Goal: Information Seeking & Learning: Learn about a topic

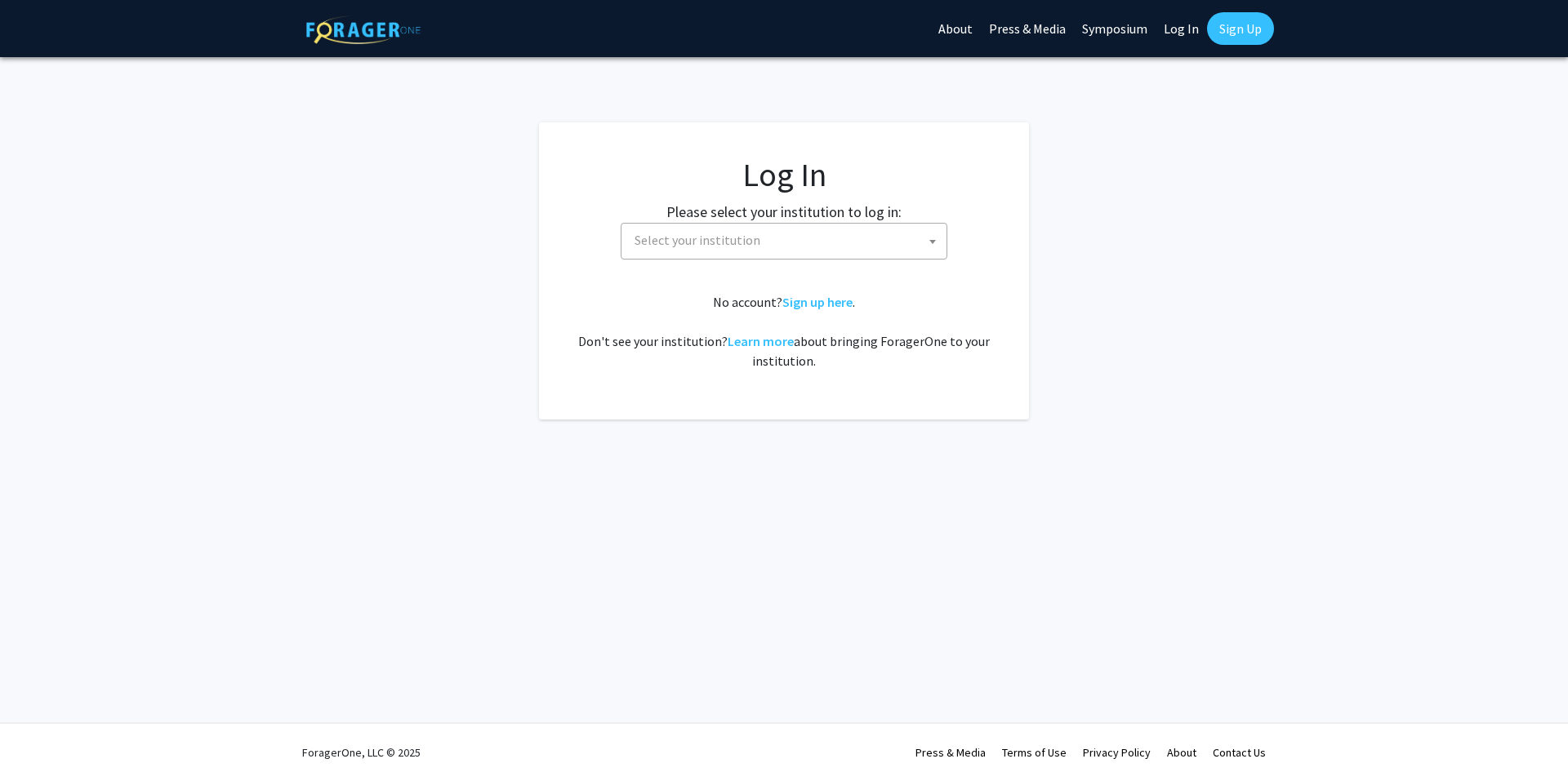
click at [752, 245] on span "Select your institution" at bounding box center [698, 240] width 126 height 17
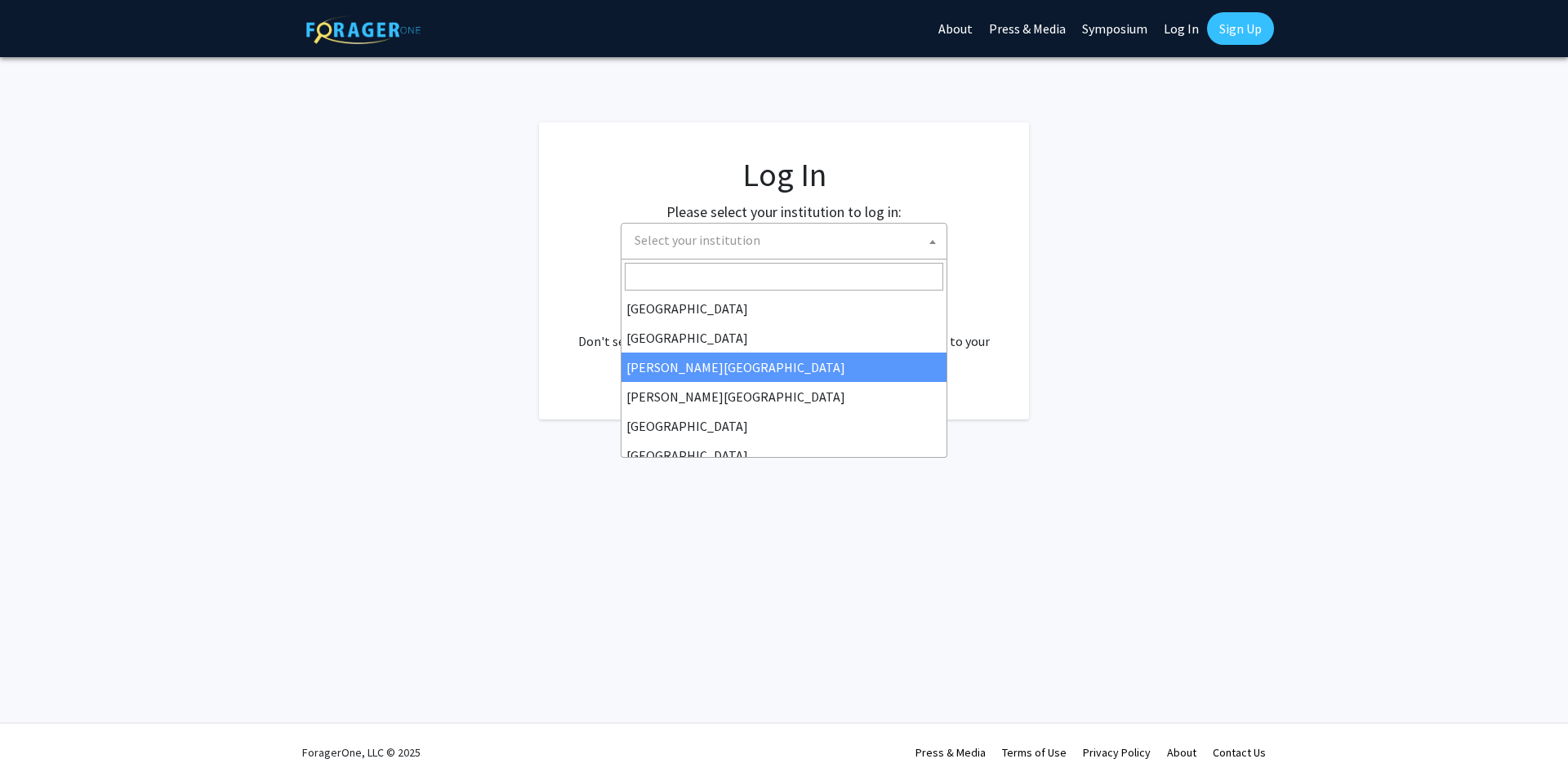
select select "5"
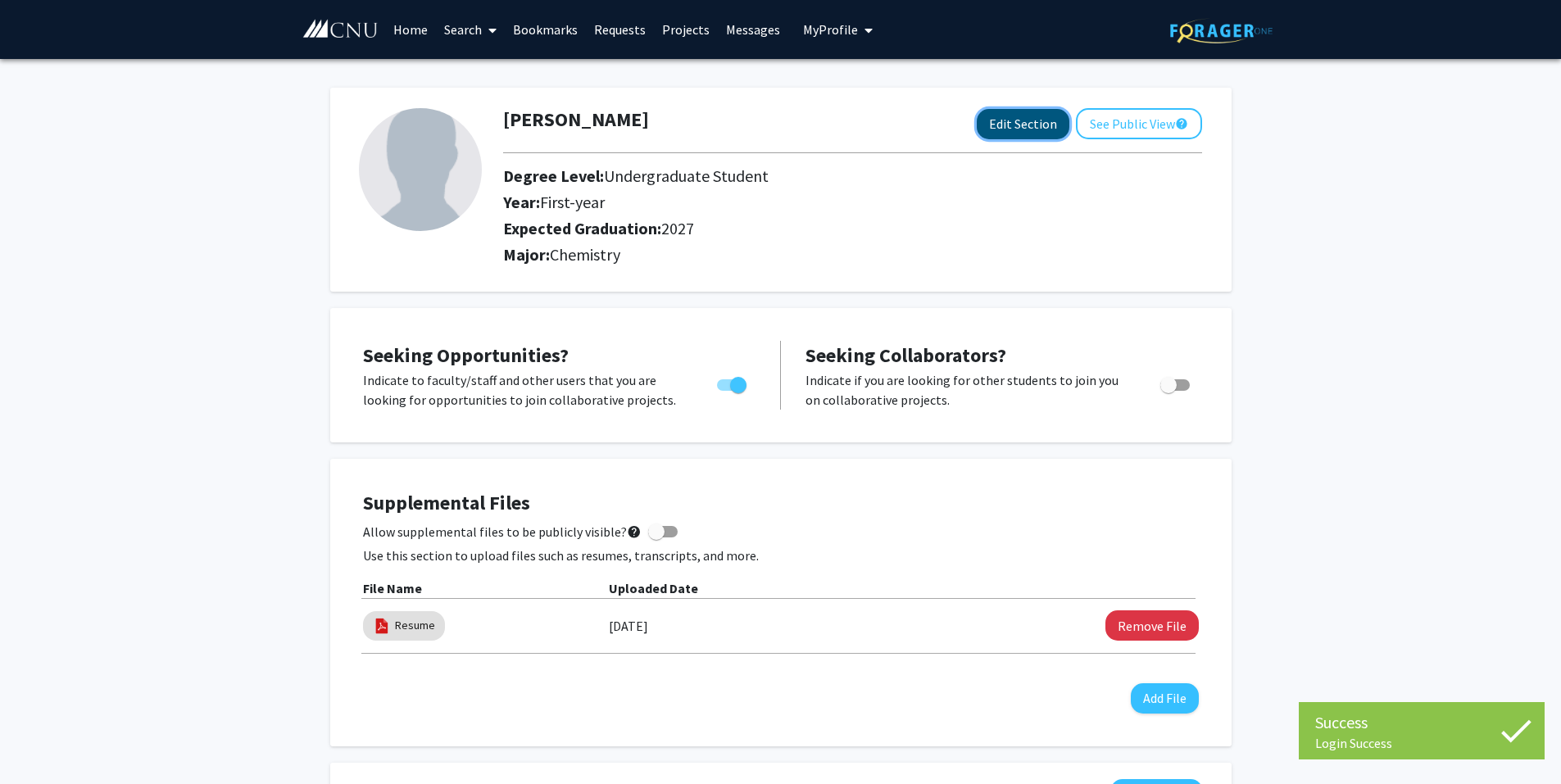
click at [1016, 132] on button "Edit Section" at bounding box center [1023, 124] width 93 height 31
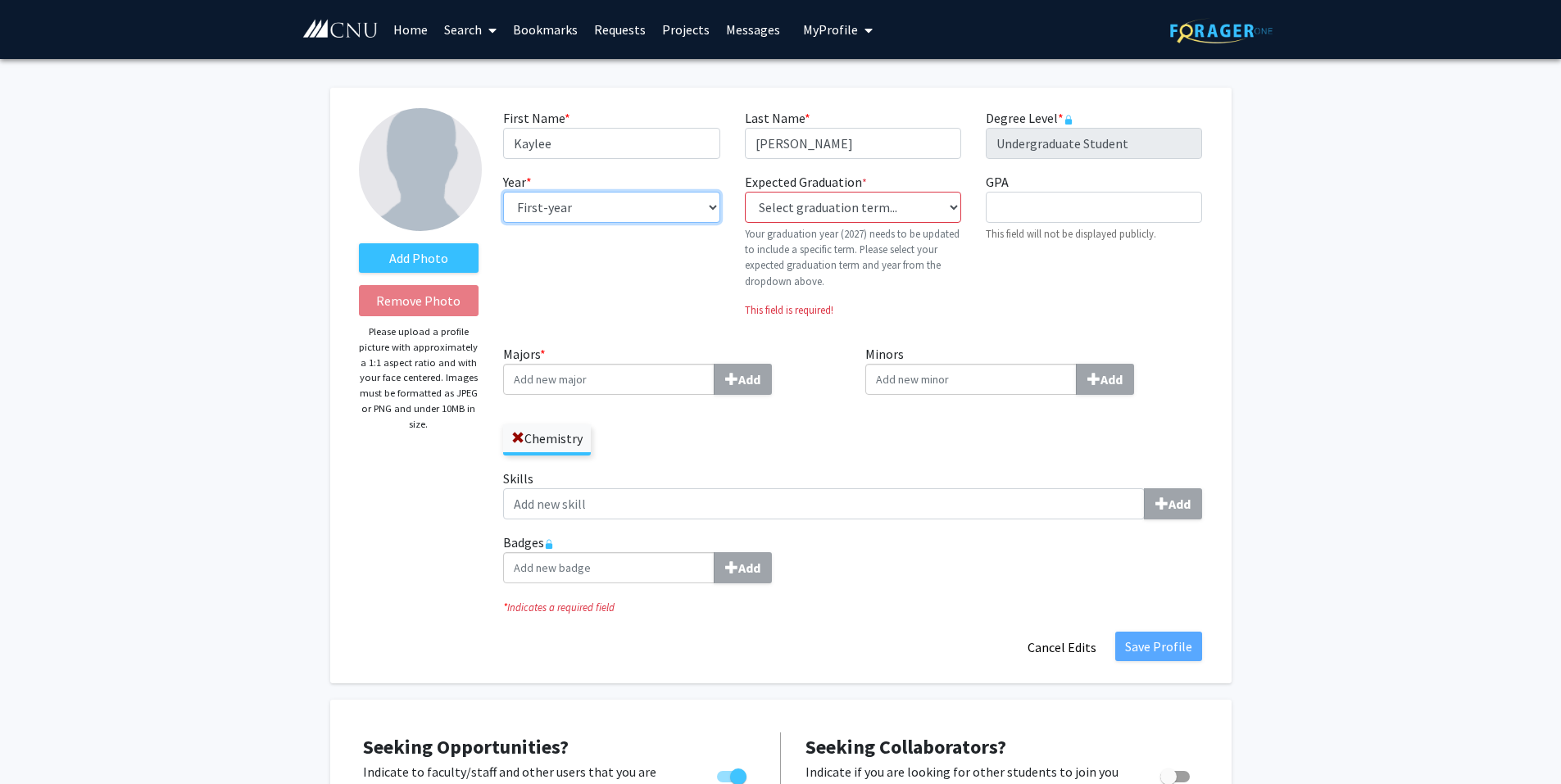
click at [611, 201] on select "--- First-year Sophomore Junior Senior Postbaccalaureate Certificate" at bounding box center [611, 206] width 217 height 31
select select "sophomore"
click at [503, 192] on select "--- First-year Sophomore Junior Senior Postbaccalaureate Certificate" at bounding box center [611, 206] width 217 height 31
click at [856, 221] on select "Select graduation term... Previous: 2027 (Please select a specific term) Spring…" at bounding box center [853, 206] width 217 height 31
select select "42: spring_2028"
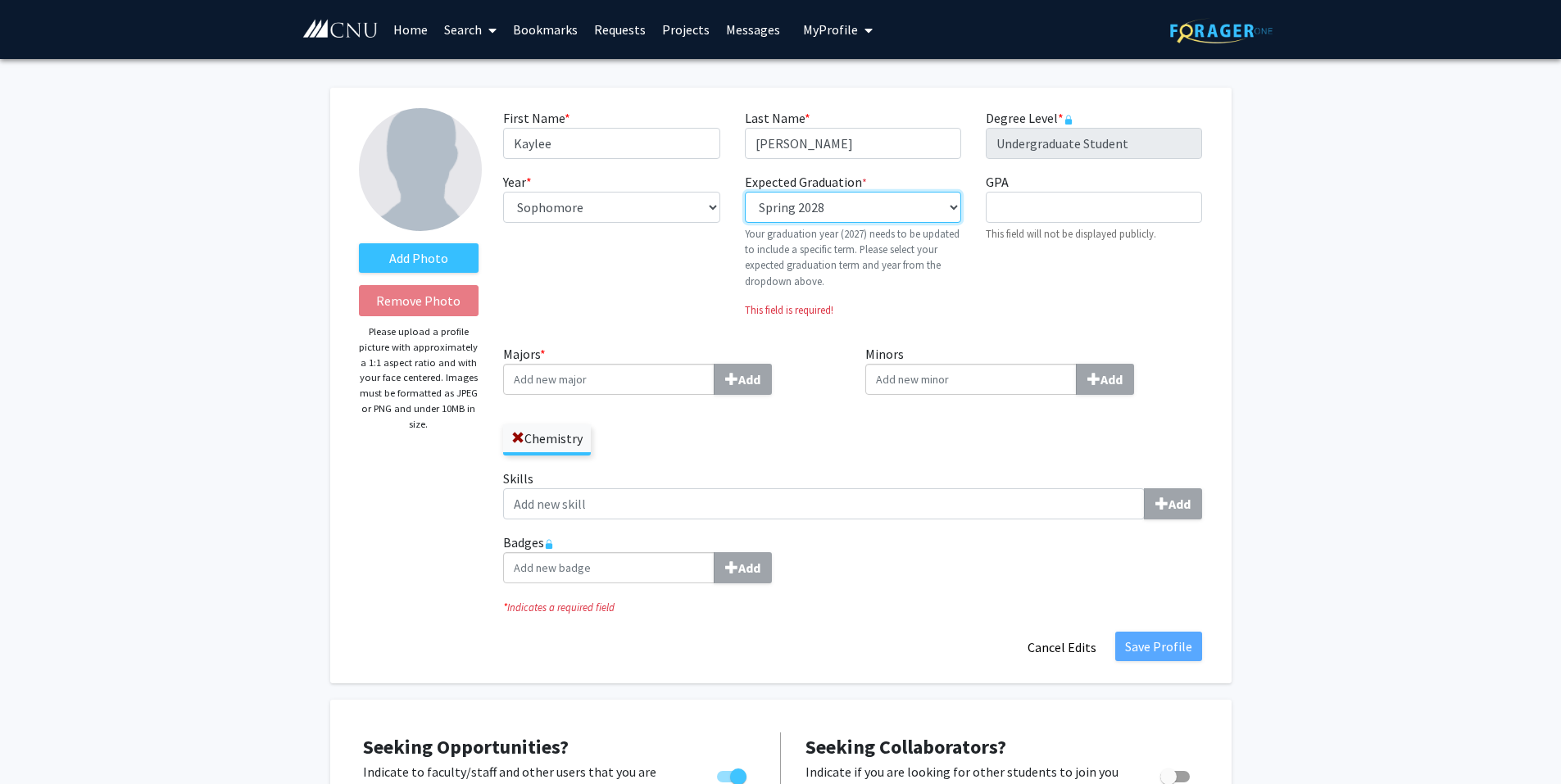
click at [745, 192] on select "Select graduation term... Previous: 2027 (Please select a specific term) Spring…" at bounding box center [853, 206] width 217 height 31
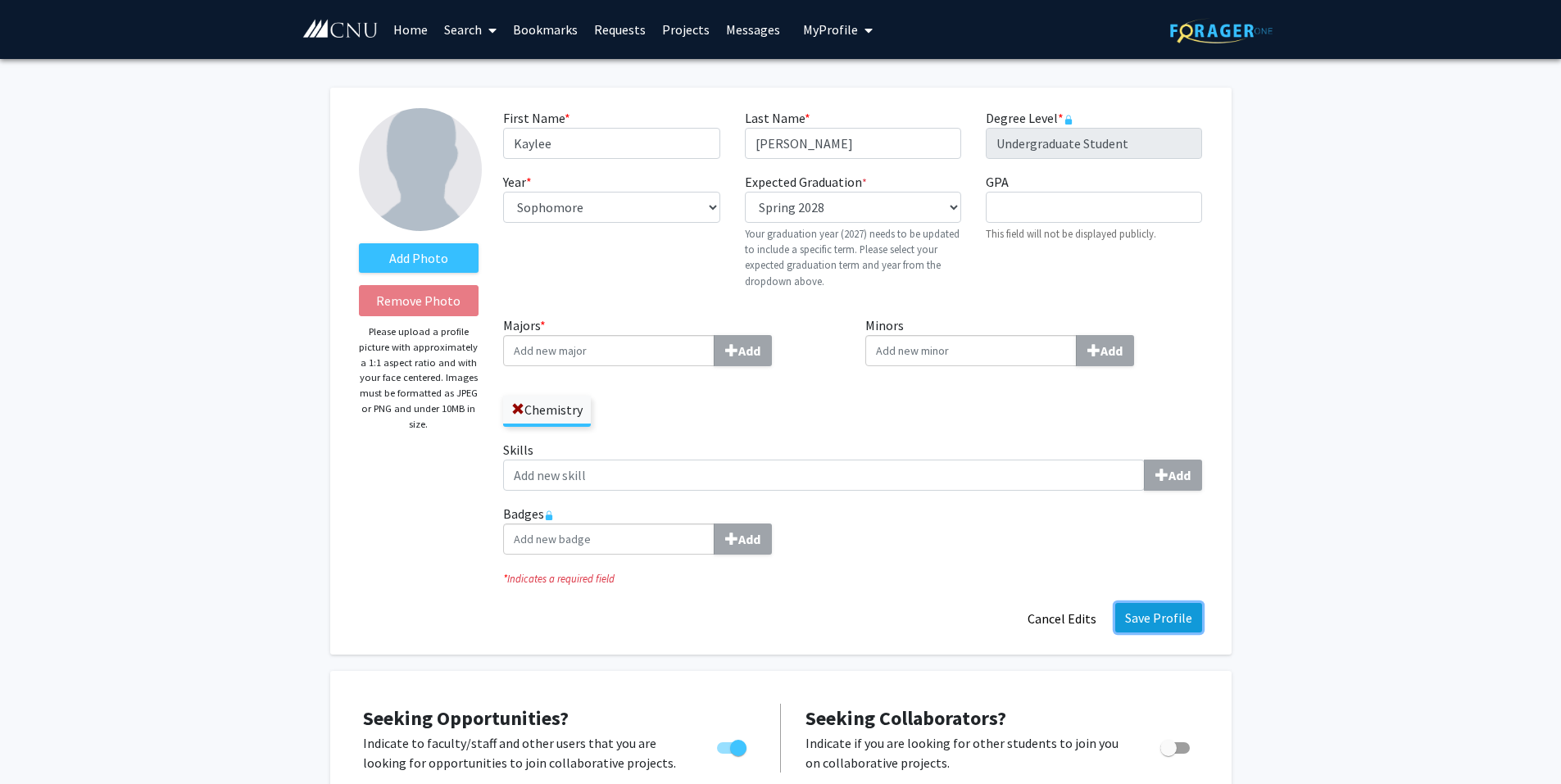
click at [1167, 612] on button "Save Profile" at bounding box center [1158, 618] width 87 height 30
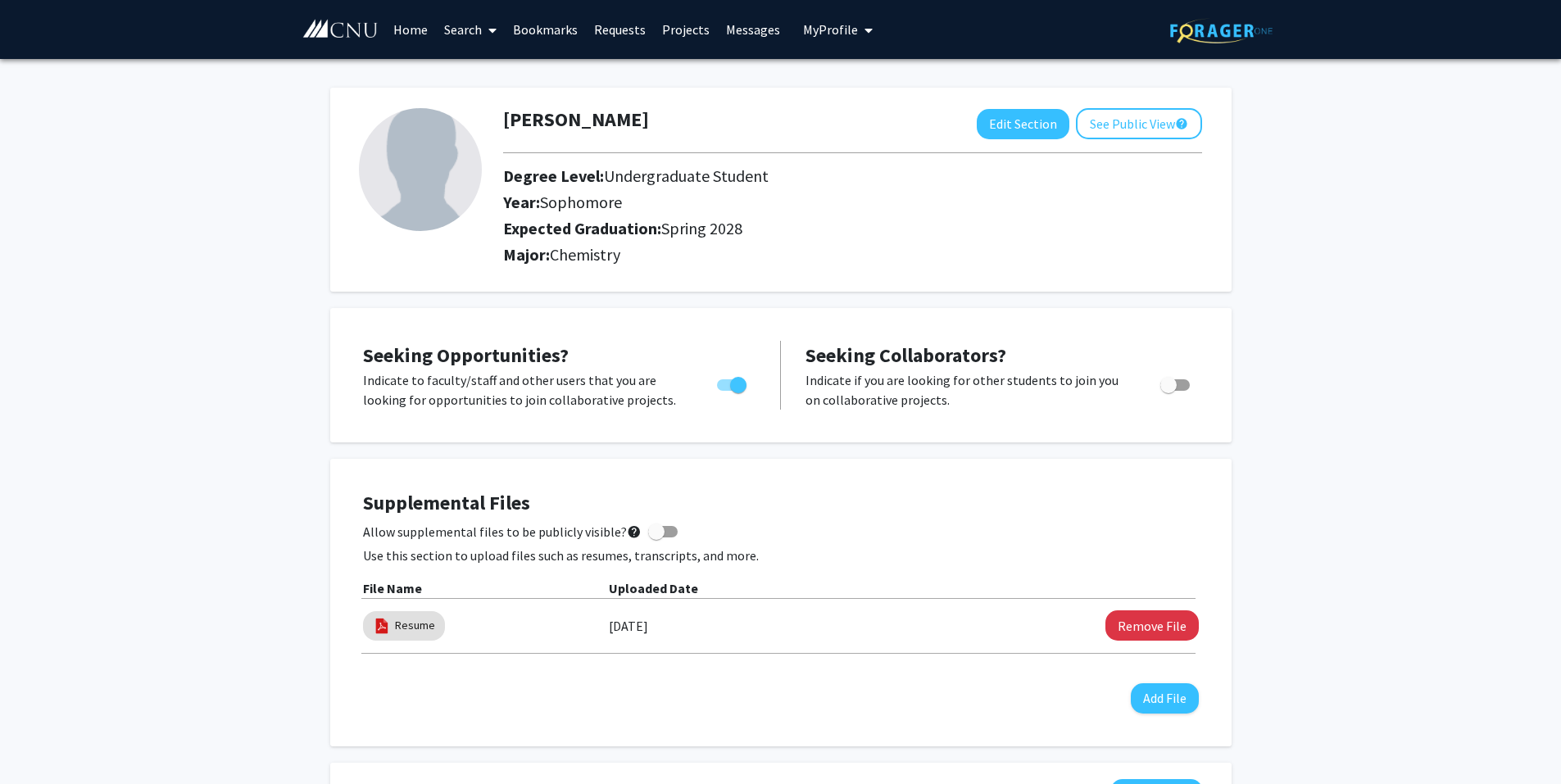
click at [477, 37] on link "Search" at bounding box center [471, 30] width 69 height 58
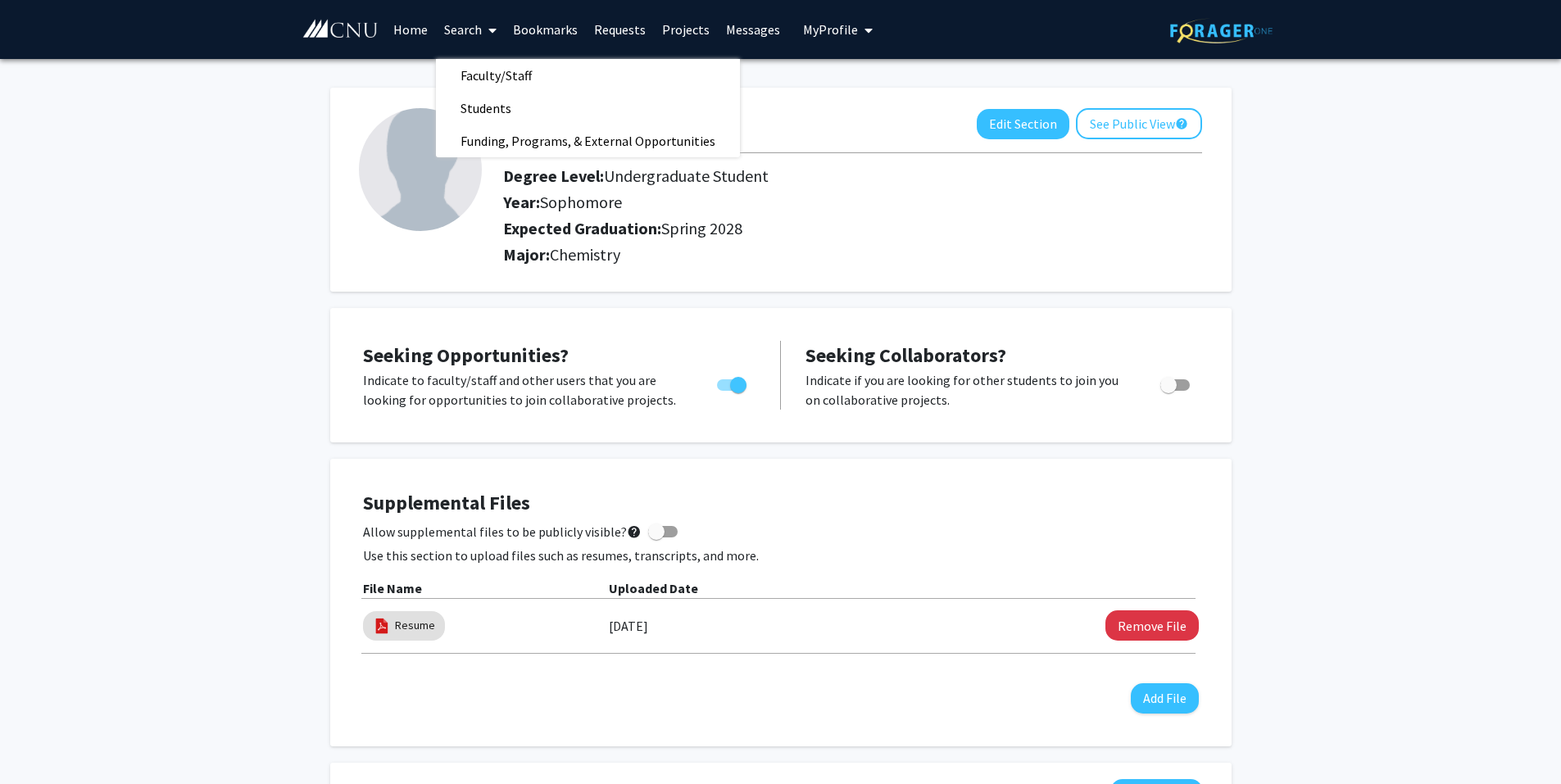
click at [418, 26] on link "Home" at bounding box center [410, 30] width 51 height 58
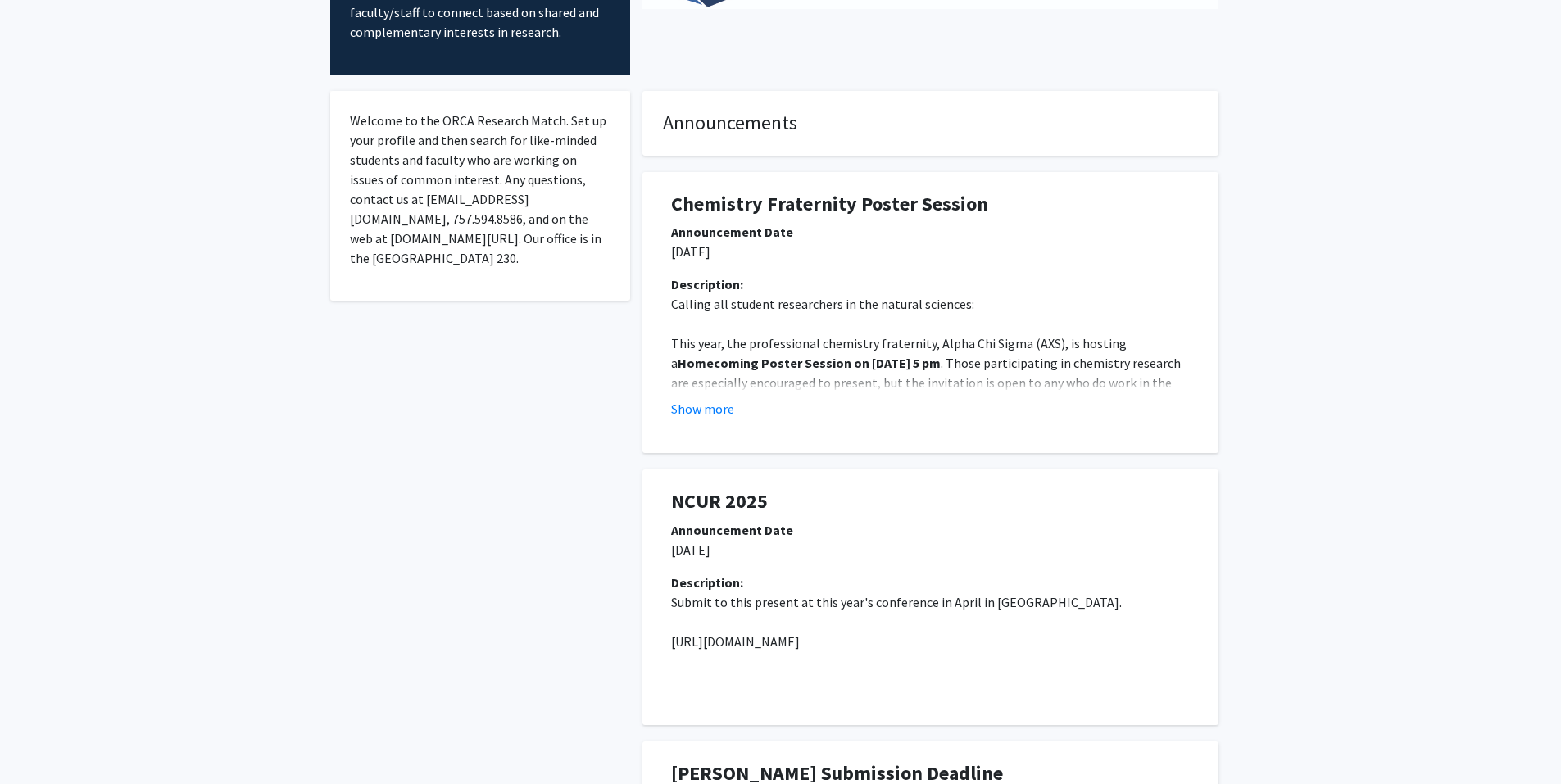
scroll to position [227, 0]
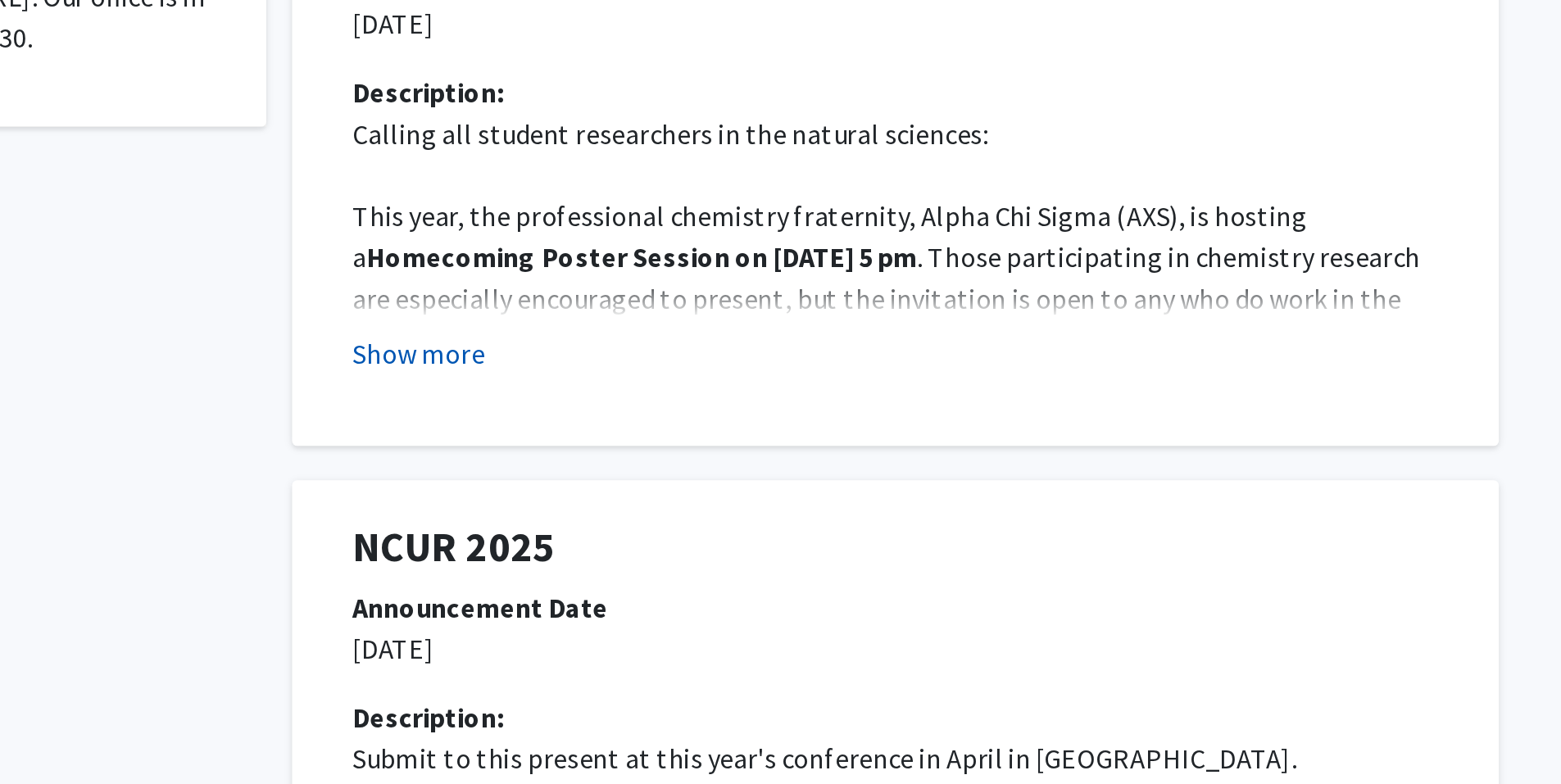
click at [708, 389] on button "Show more" at bounding box center [703, 386] width 63 height 20
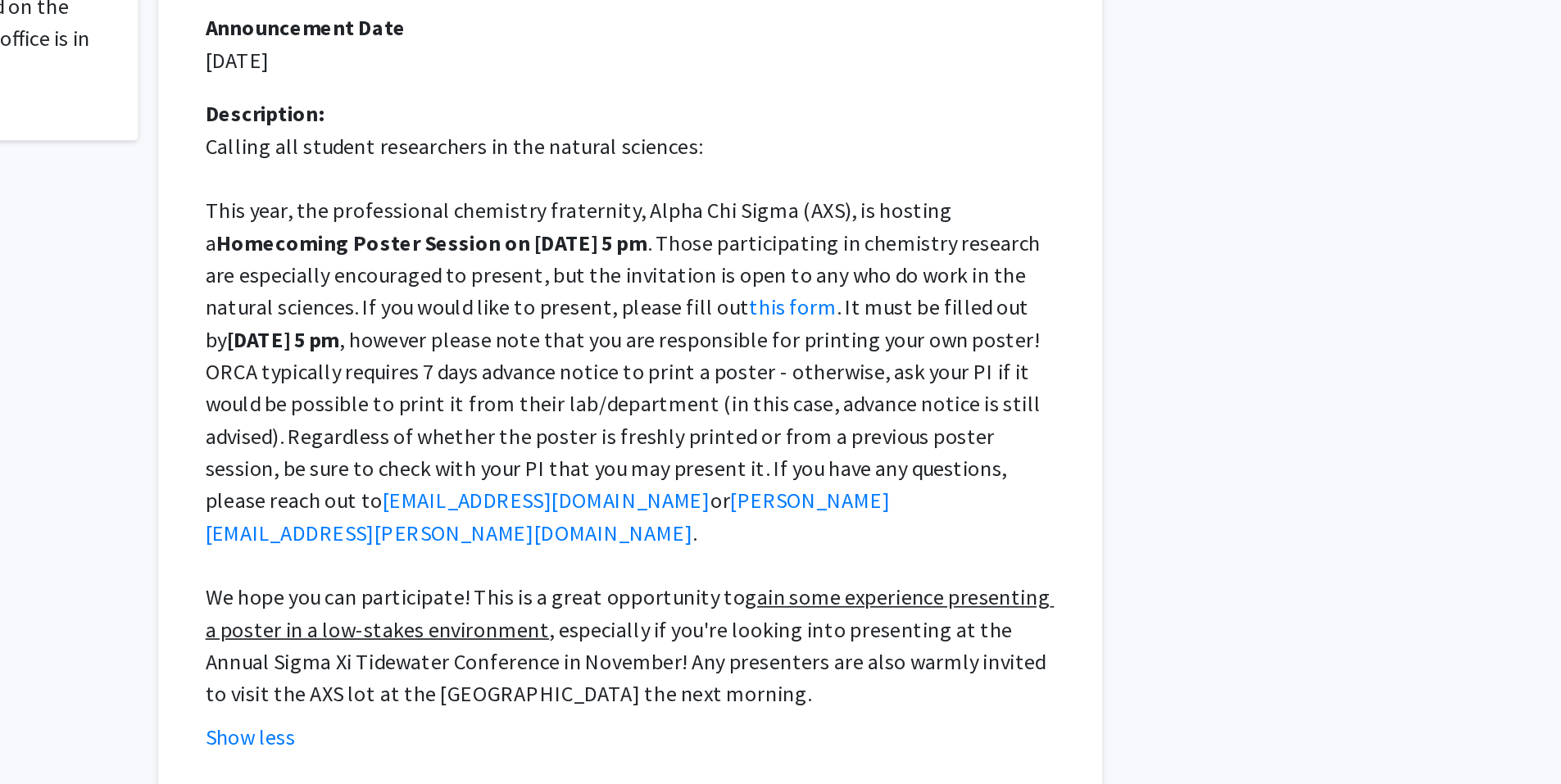
scroll to position [113, 0]
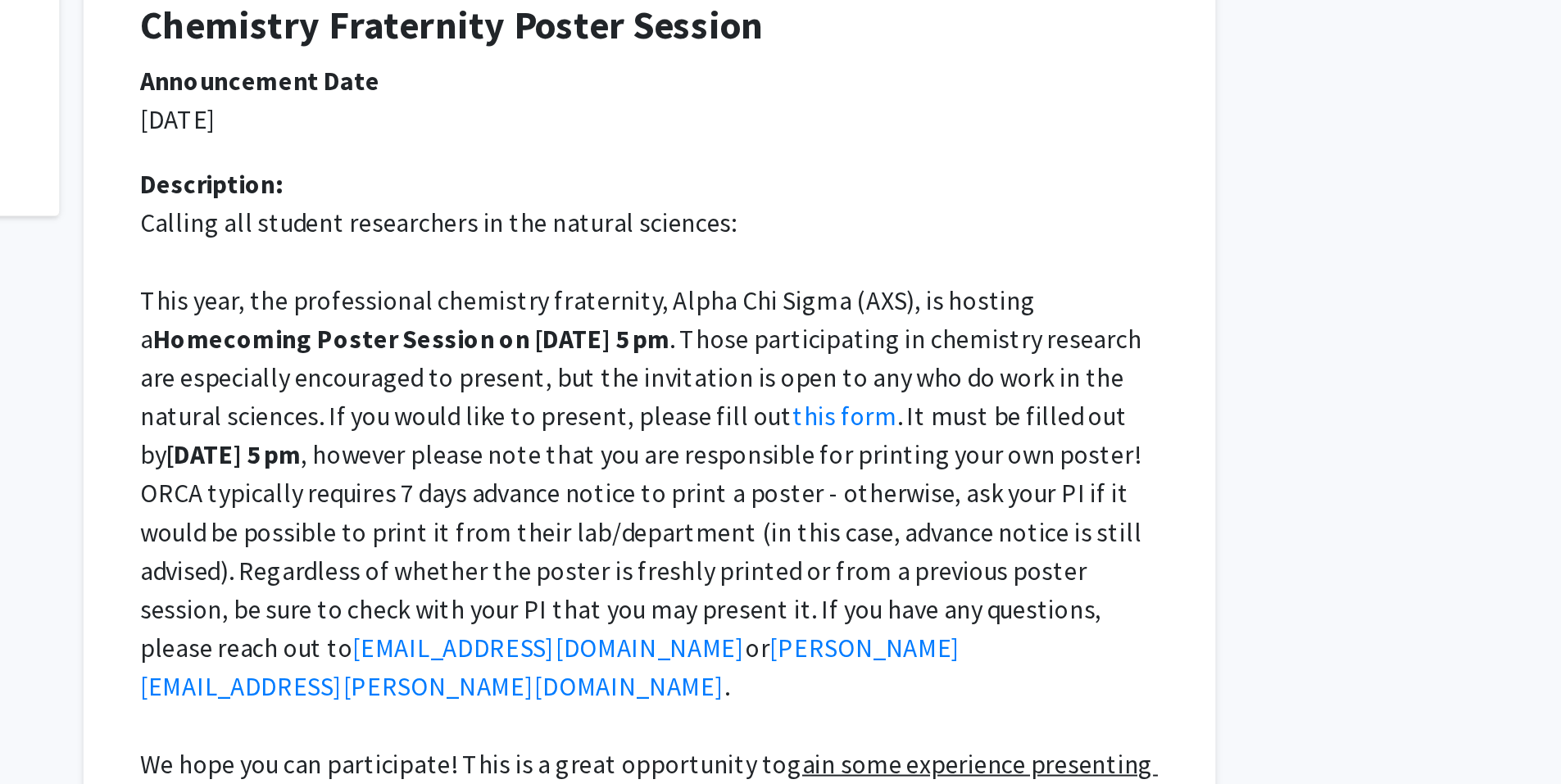
drag, startPoint x: 951, startPoint y: 524, endPoint x: 950, endPoint y: 494, distance: 30.0
click at [950, 494] on p "This year, the professional chemistry fraternity, Alpha Chi Sigma (AXS), is hos…" at bounding box center [931, 534] width 519 height 217
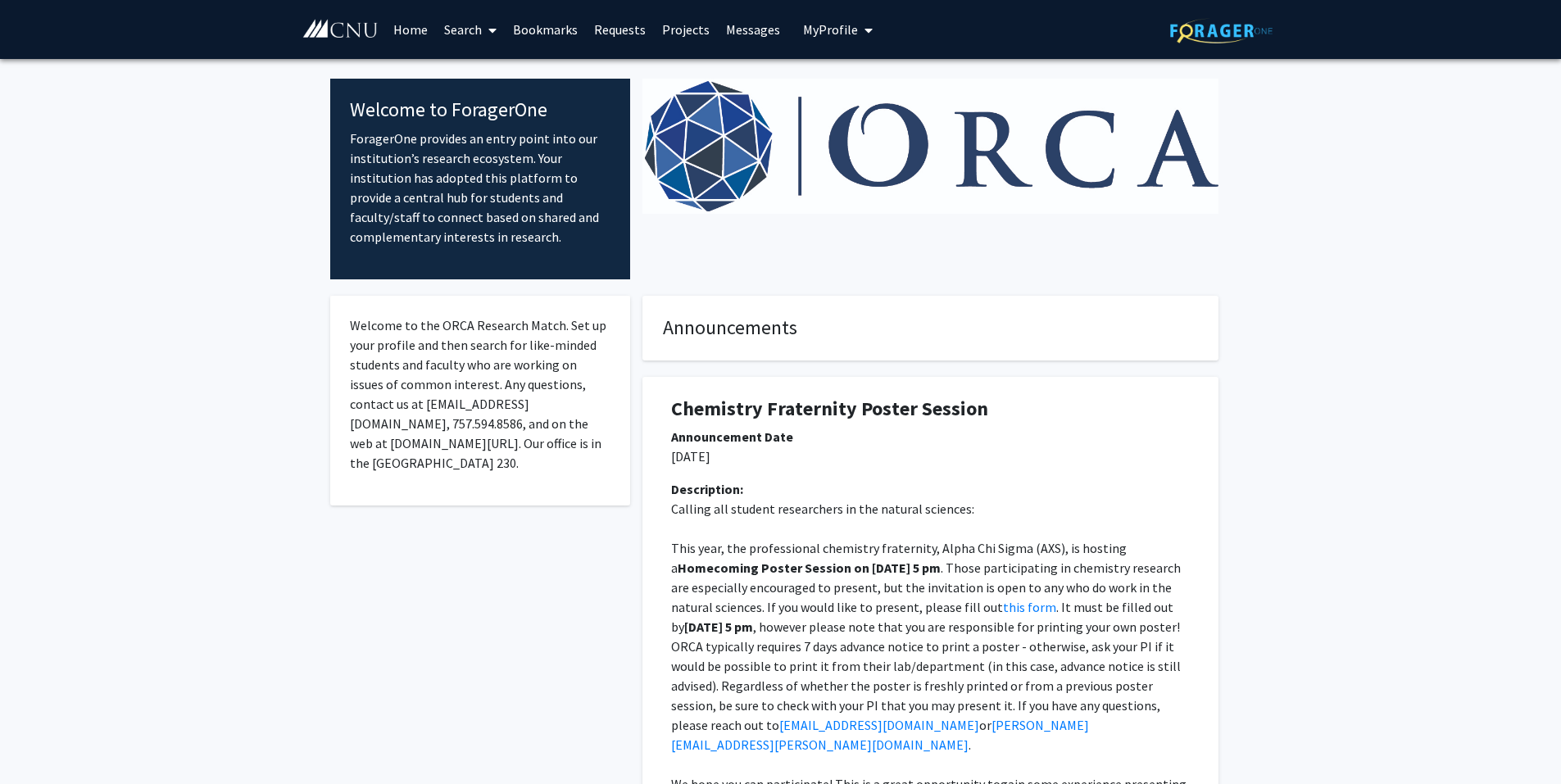
scroll to position [1, 0]
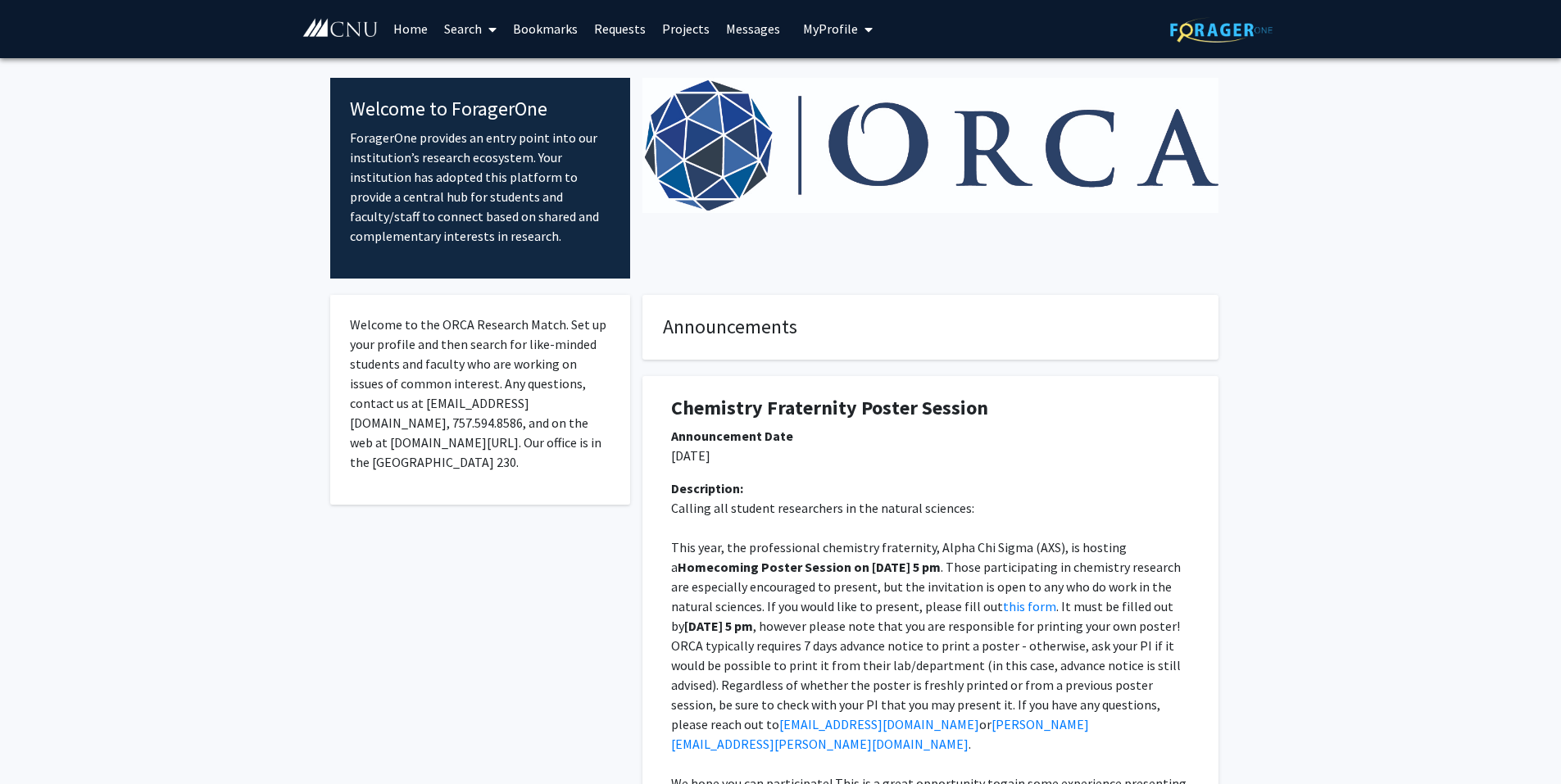
click at [672, 31] on link "Projects" at bounding box center [686, 29] width 64 height 58
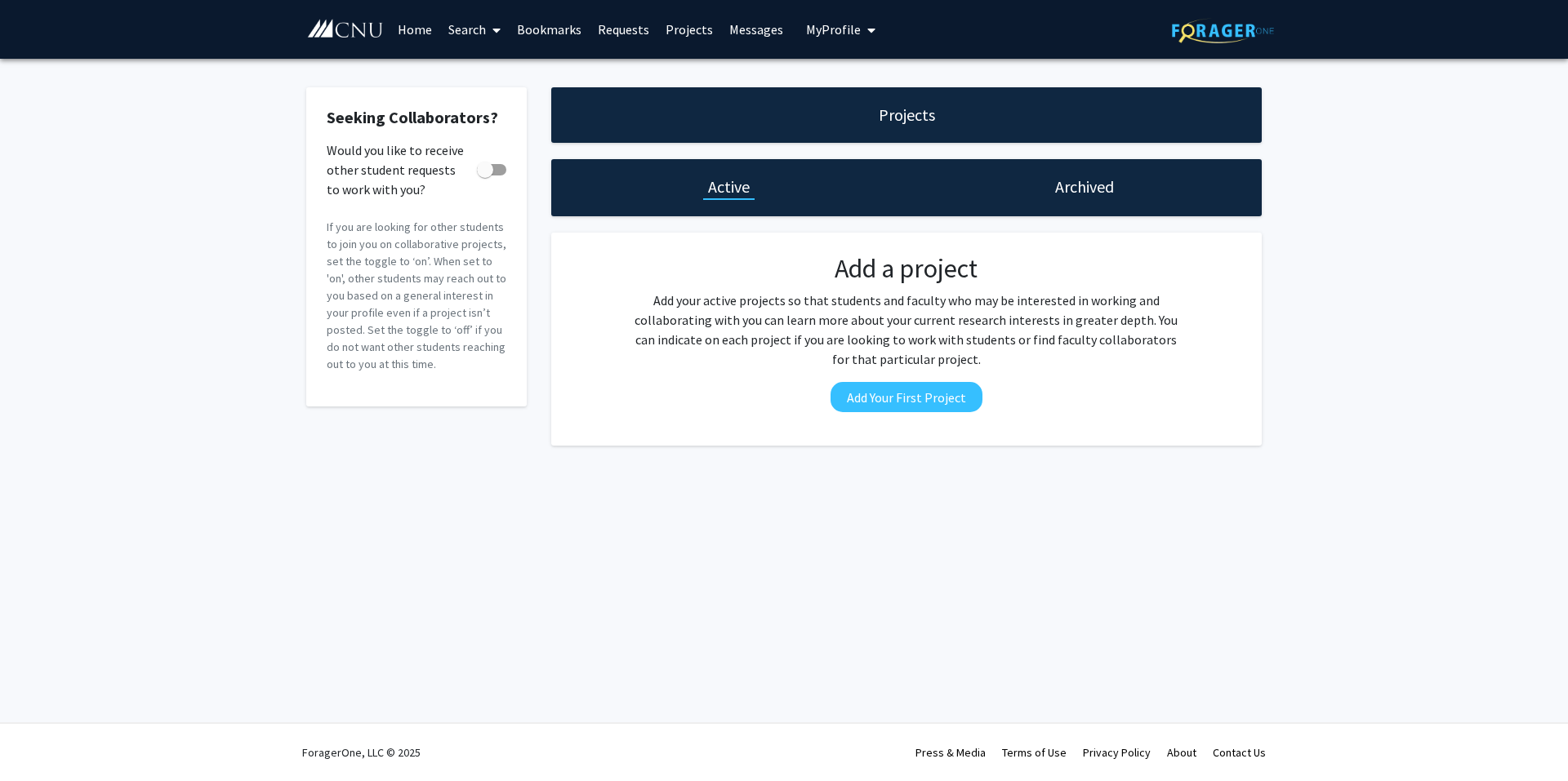
click at [413, 31] on link "Home" at bounding box center [414, 30] width 51 height 57
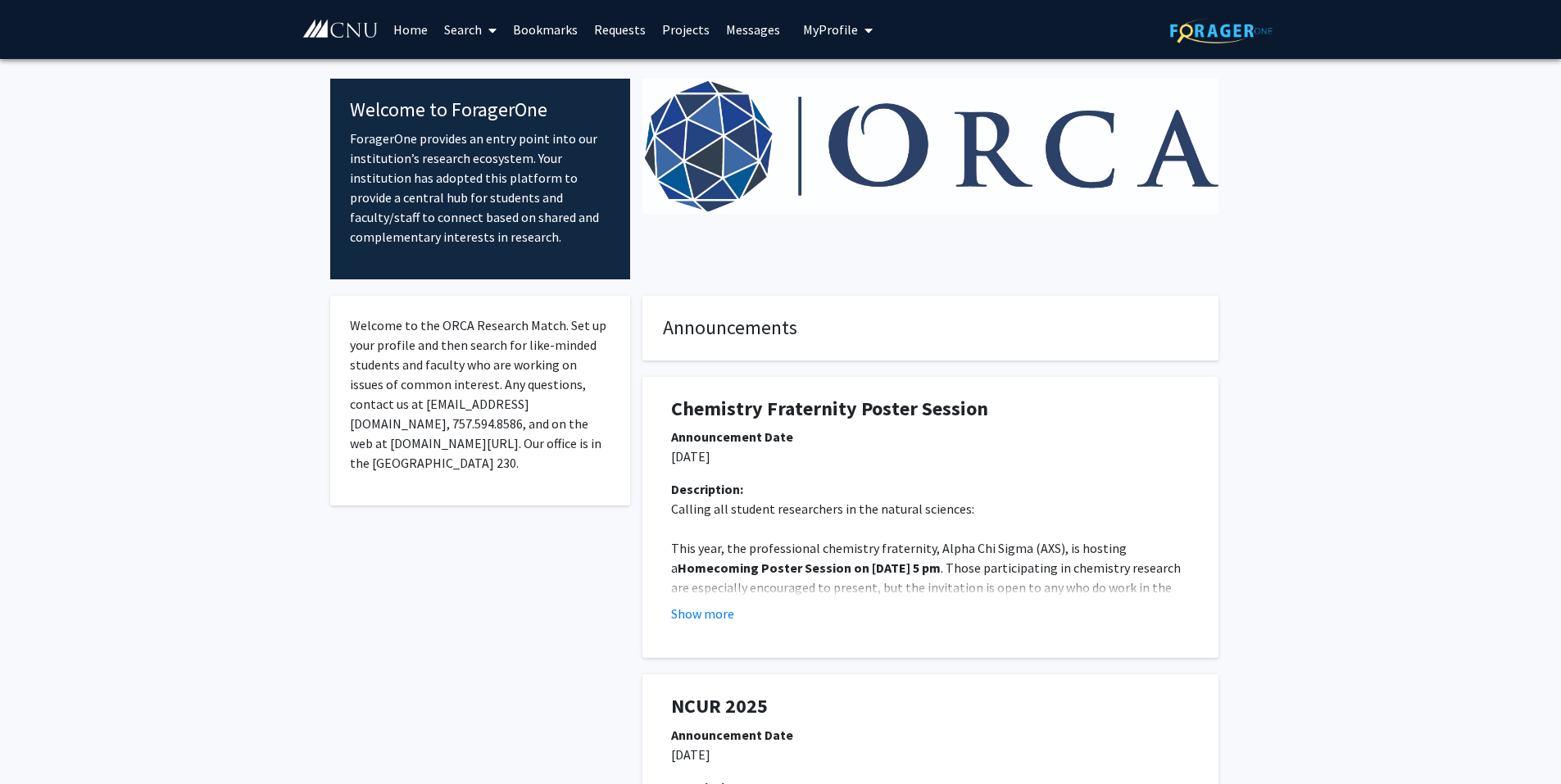
click at [809, 39] on button "My Profile" at bounding box center [837, 29] width 79 height 59
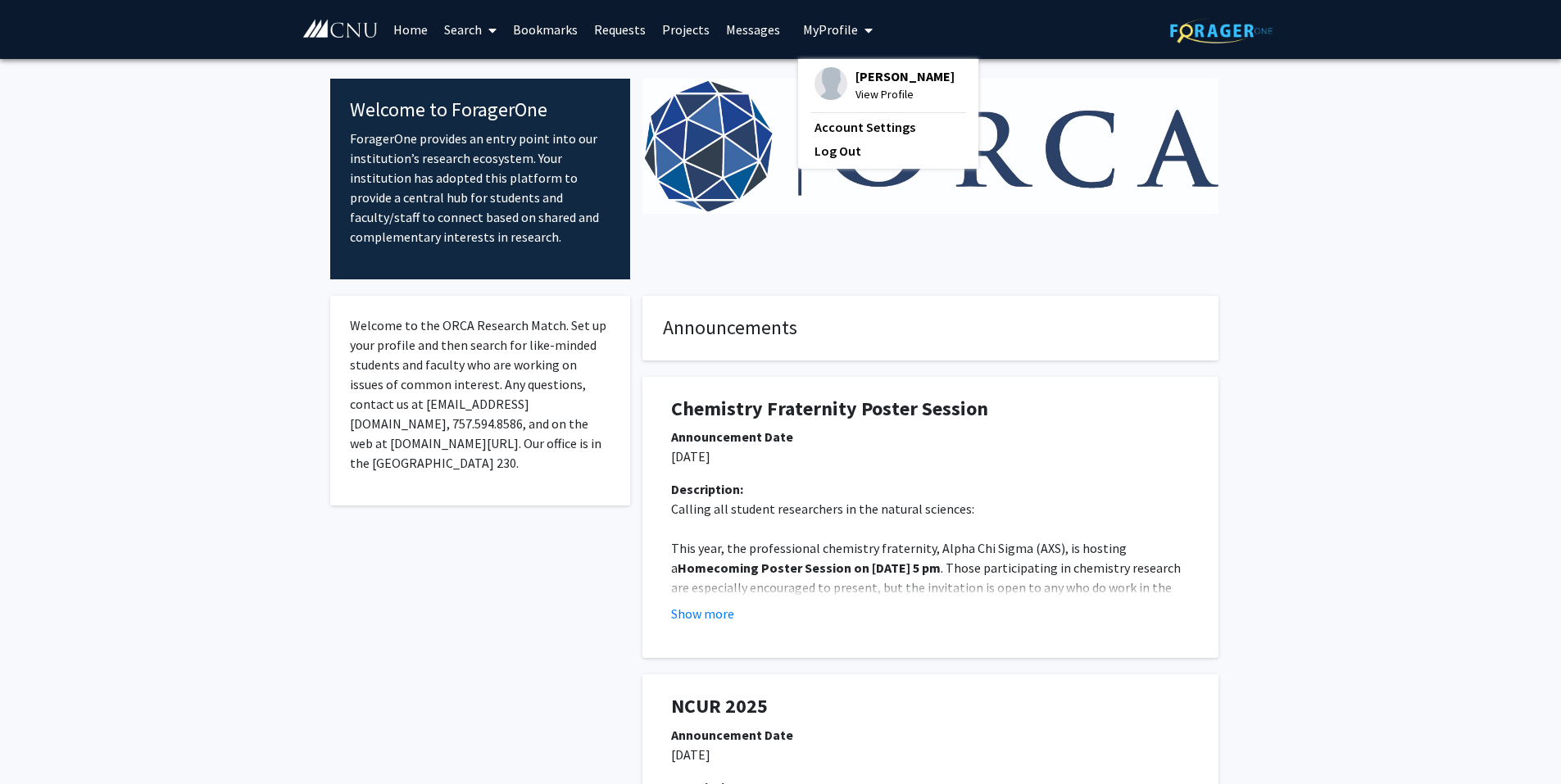
click at [453, 15] on link "Search" at bounding box center [471, 30] width 69 height 58
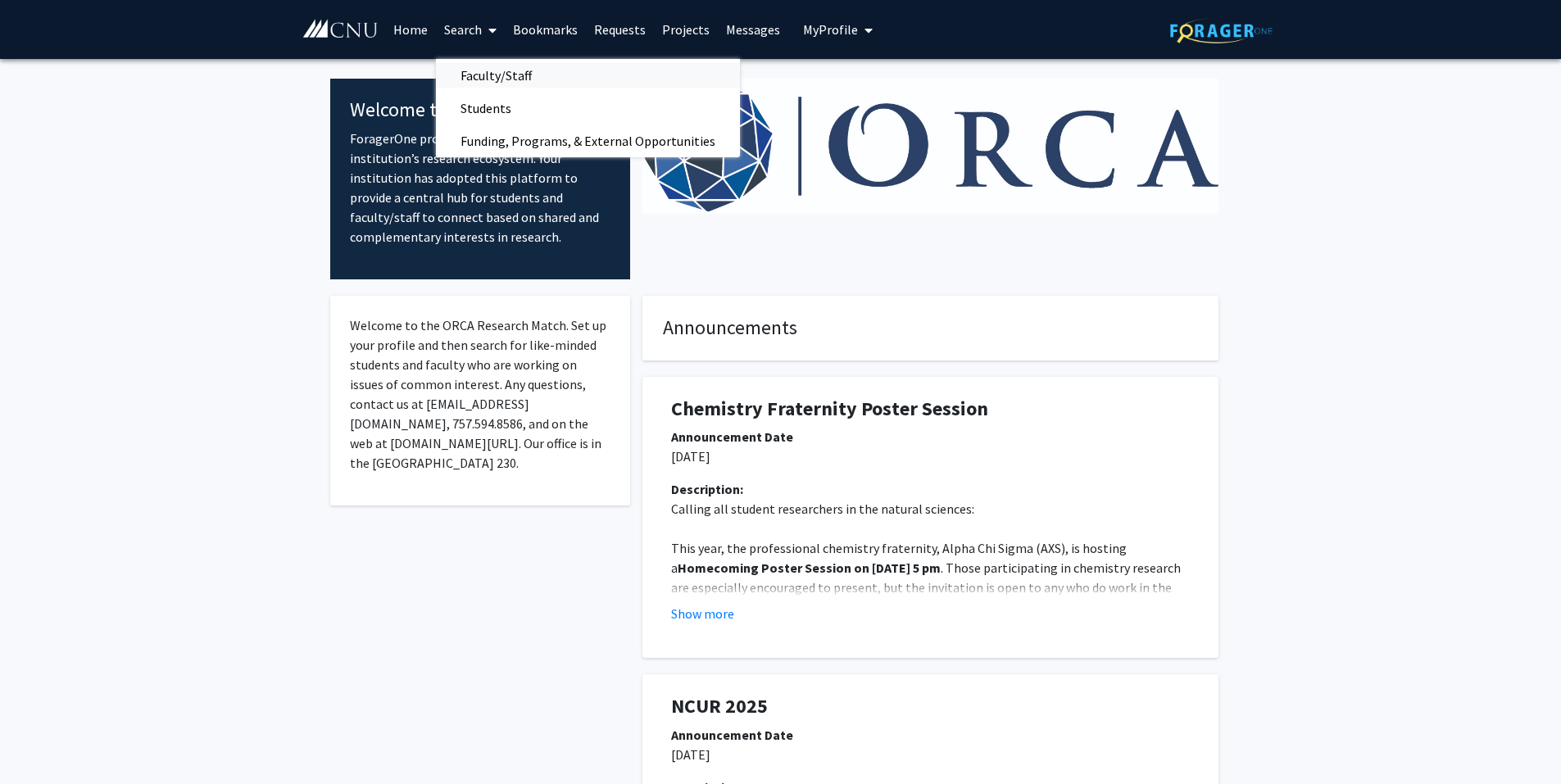
click at [527, 72] on span "Faculty/Staff" at bounding box center [497, 74] width 121 height 33
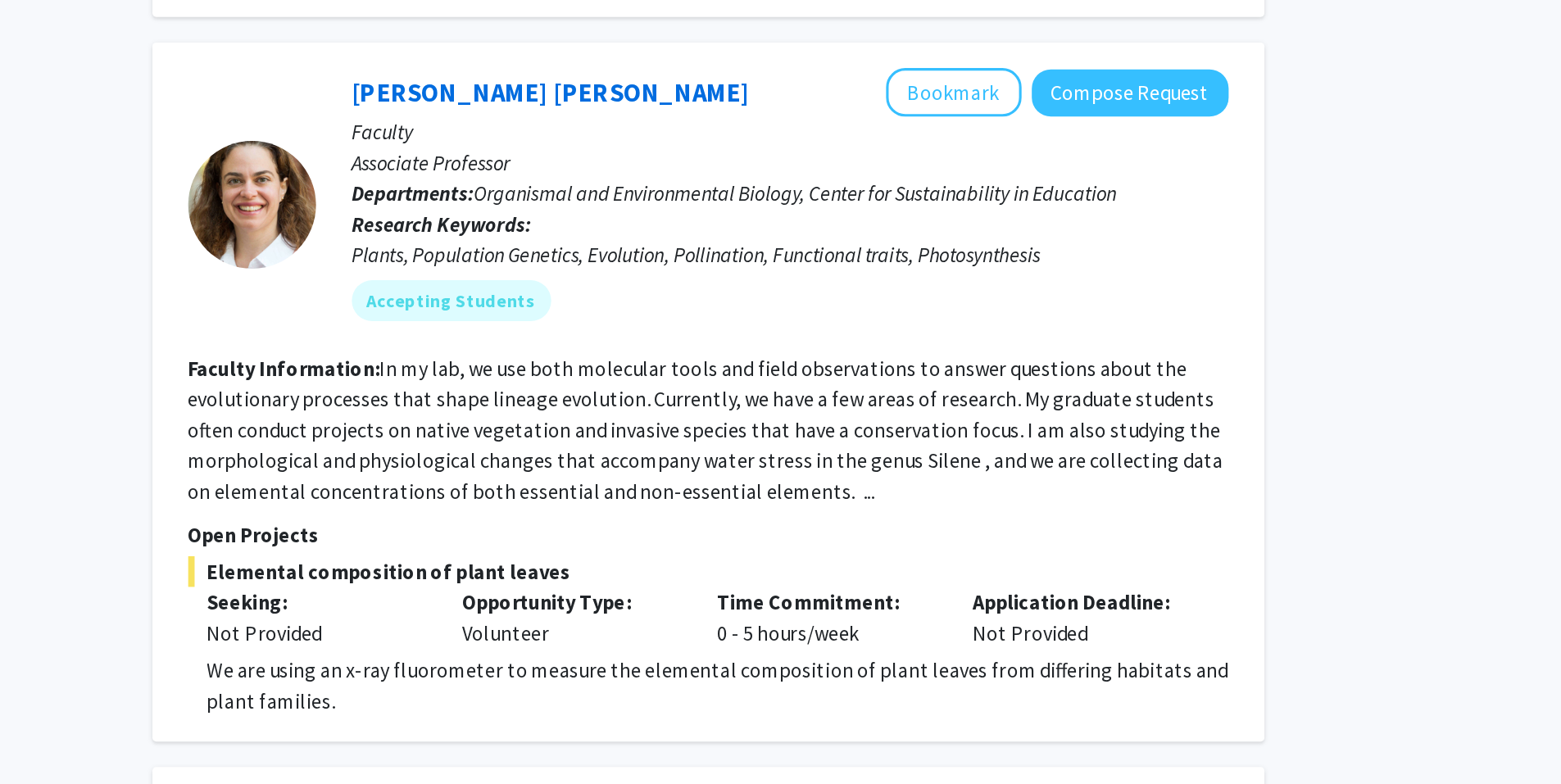
scroll to position [1421, 0]
click at [843, 615] on p "Open Projects" at bounding box center [903, 624] width 667 height 20
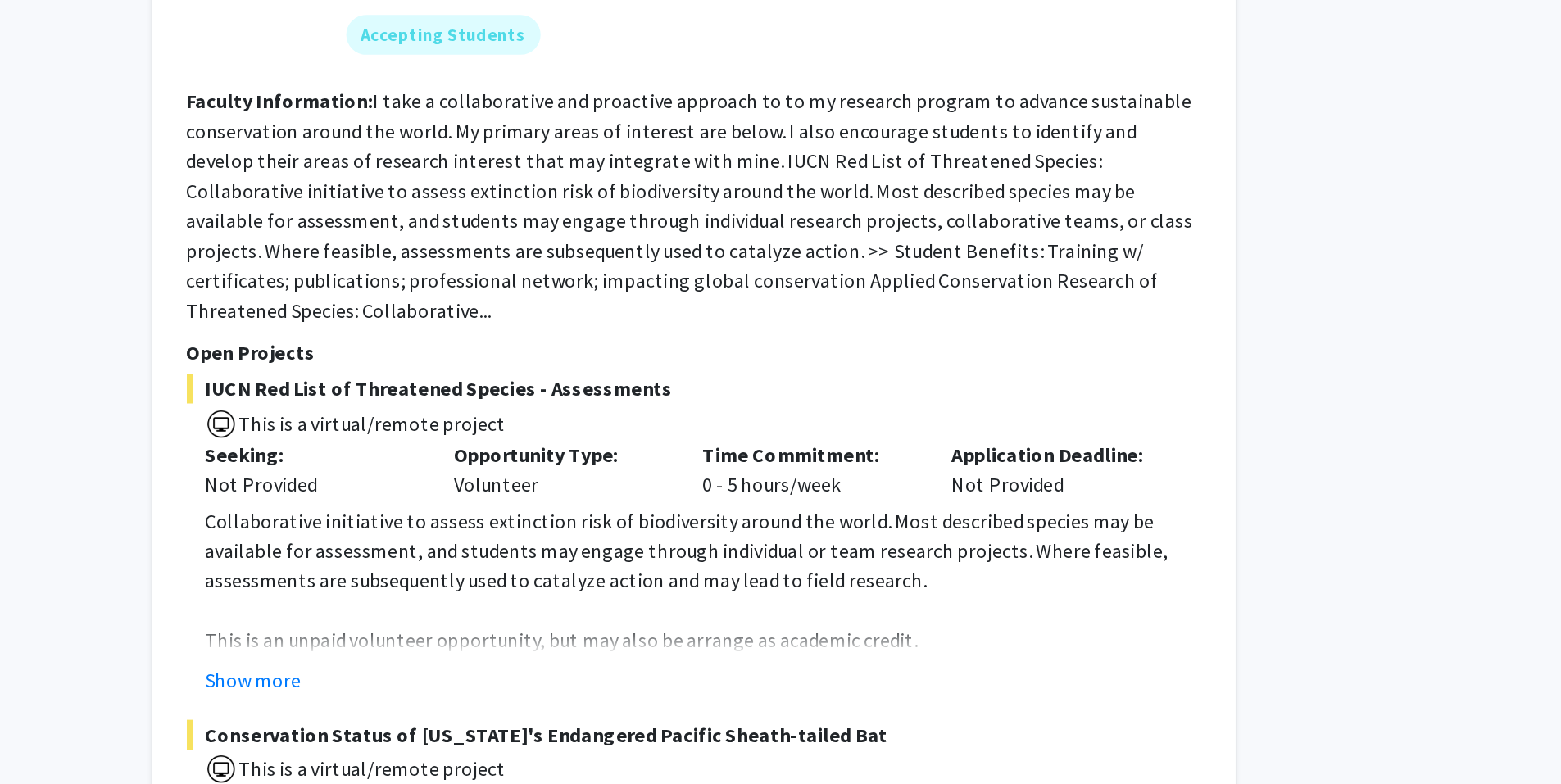
scroll to position [3580, 0]
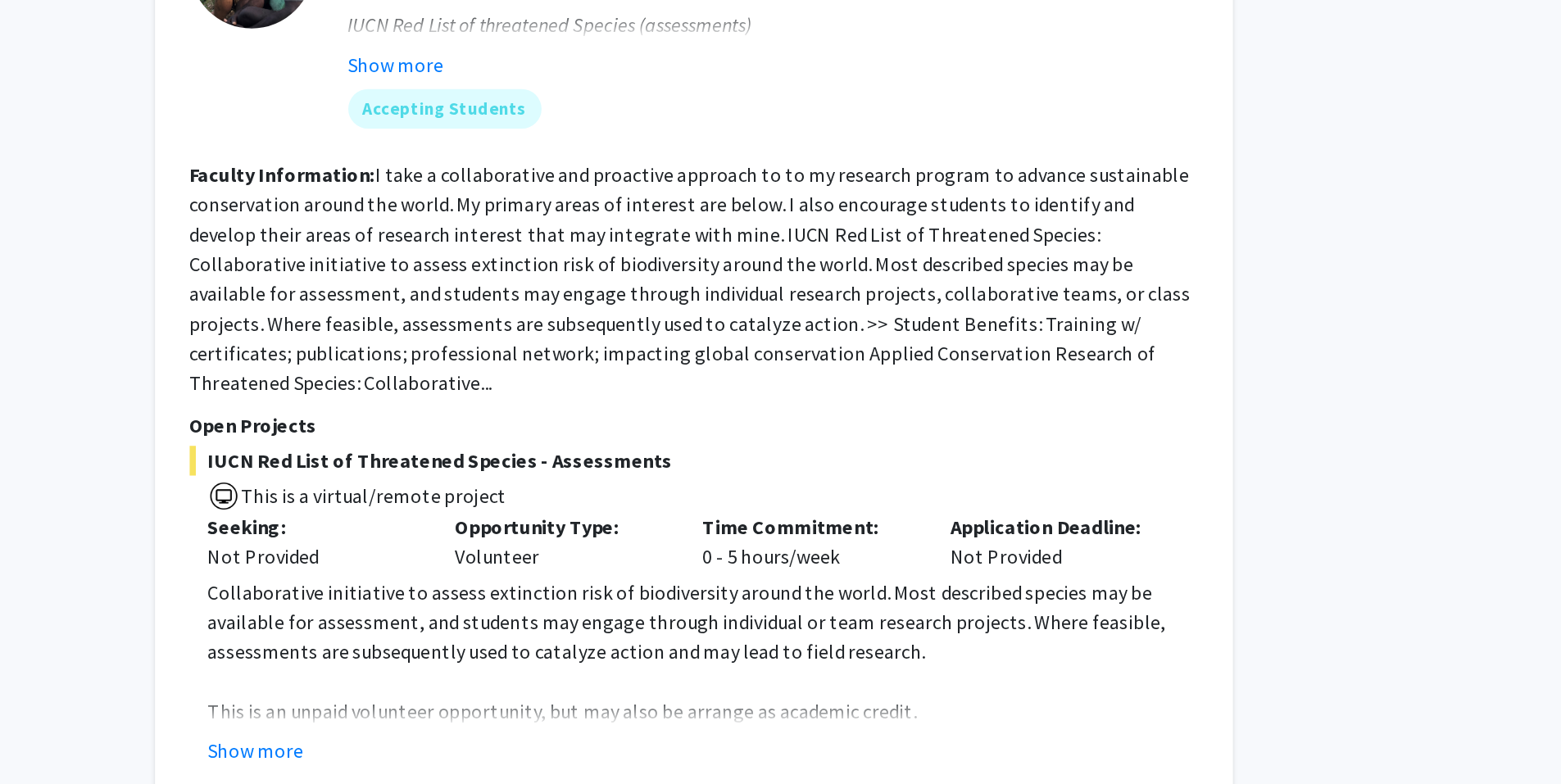
click at [854, 534] on span "This is a virtual/remote project" at bounding box center [903, 546] width 667 height 24
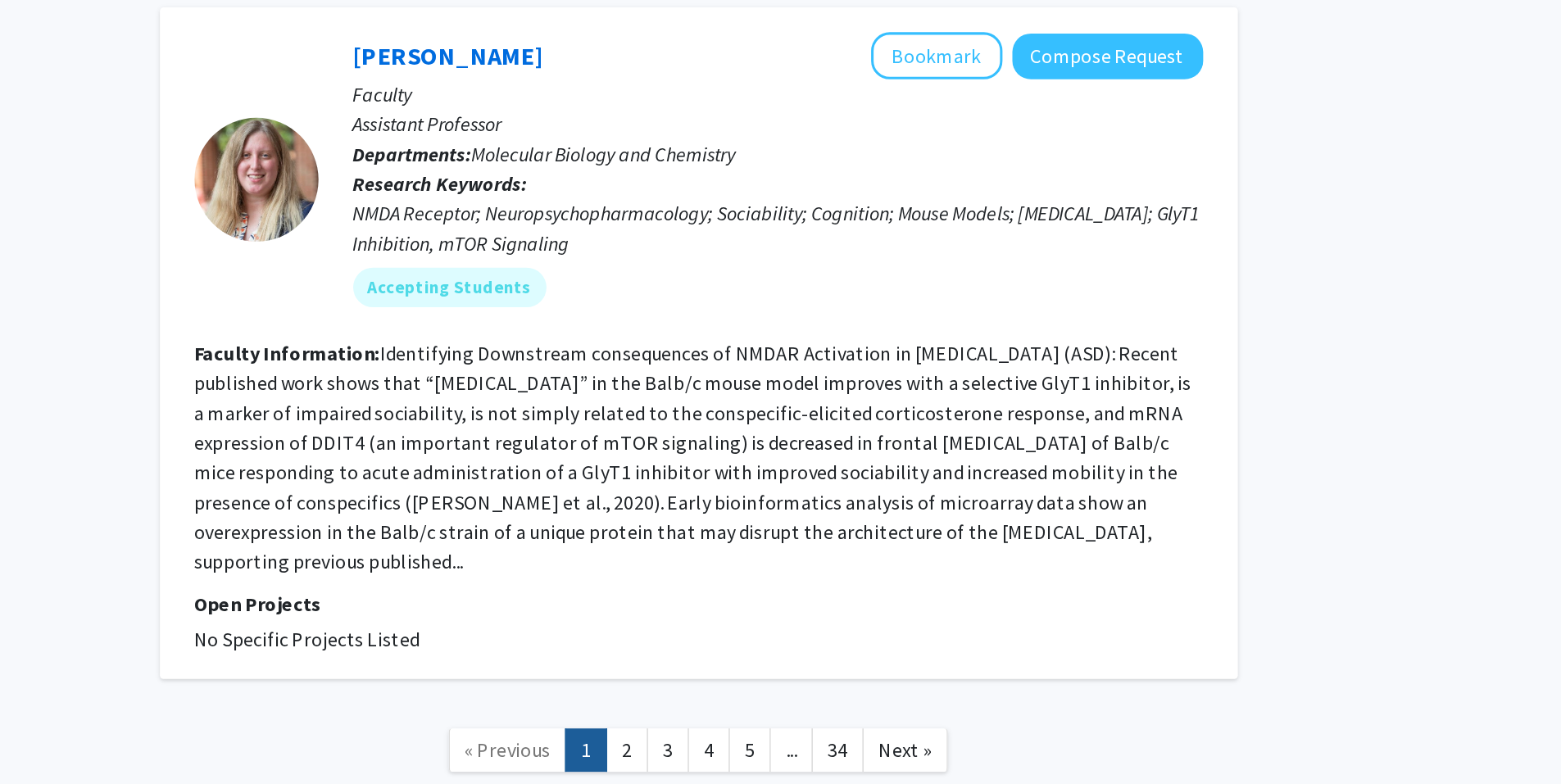
scroll to position [5031, 0]
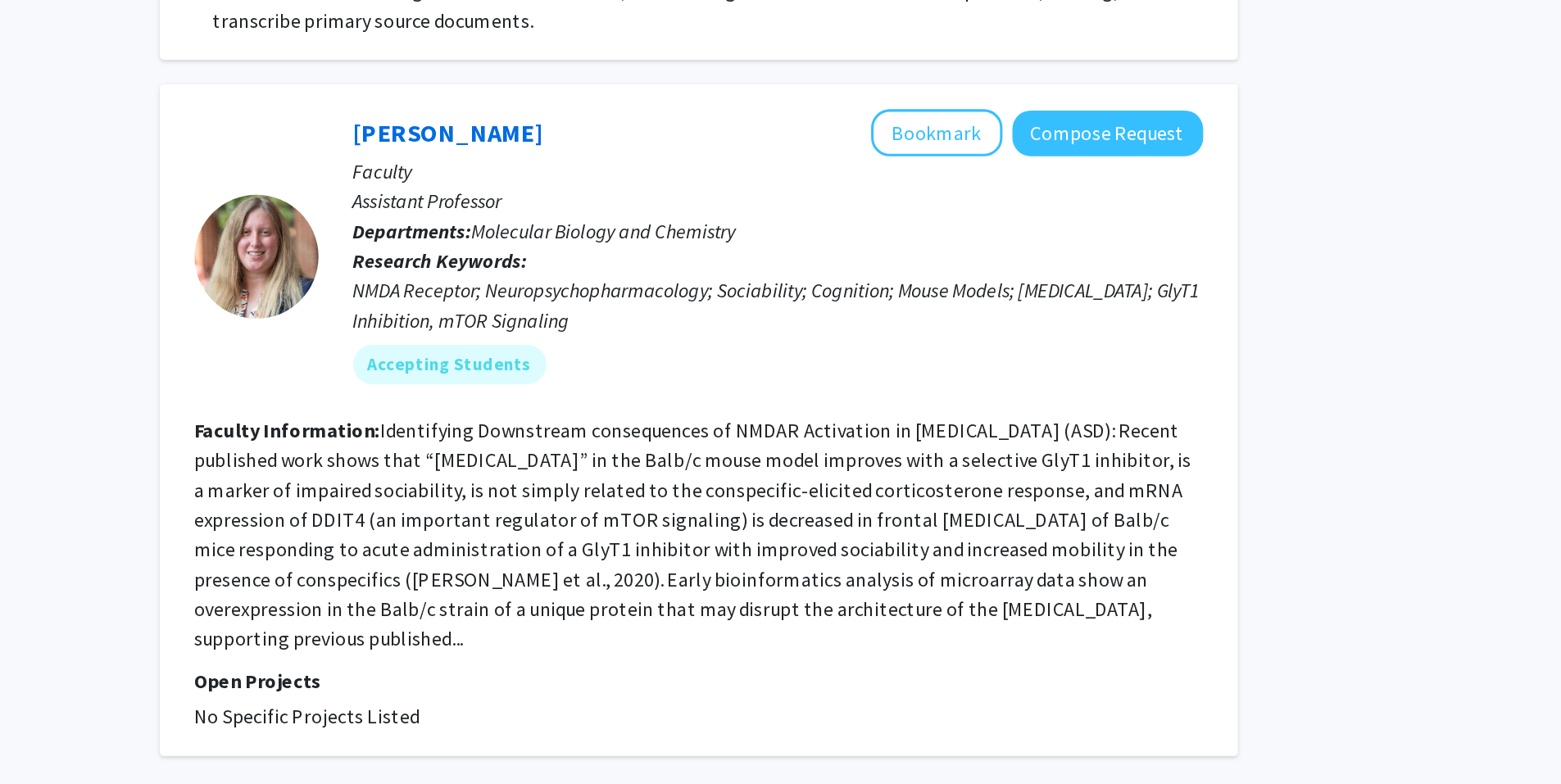
click at [850, 747] on link "2" at bounding box center [857, 761] width 28 height 29
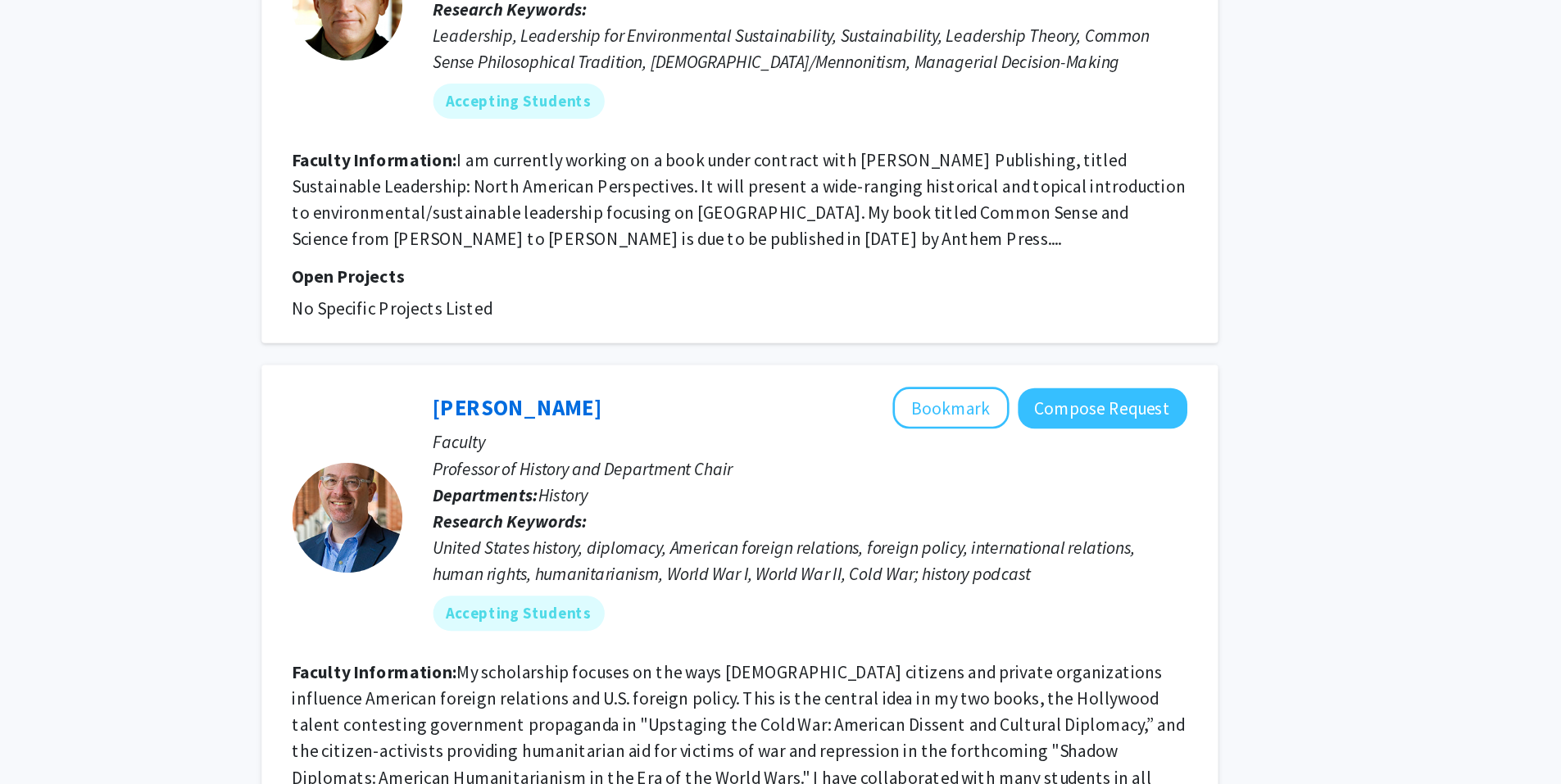
scroll to position [3391, 0]
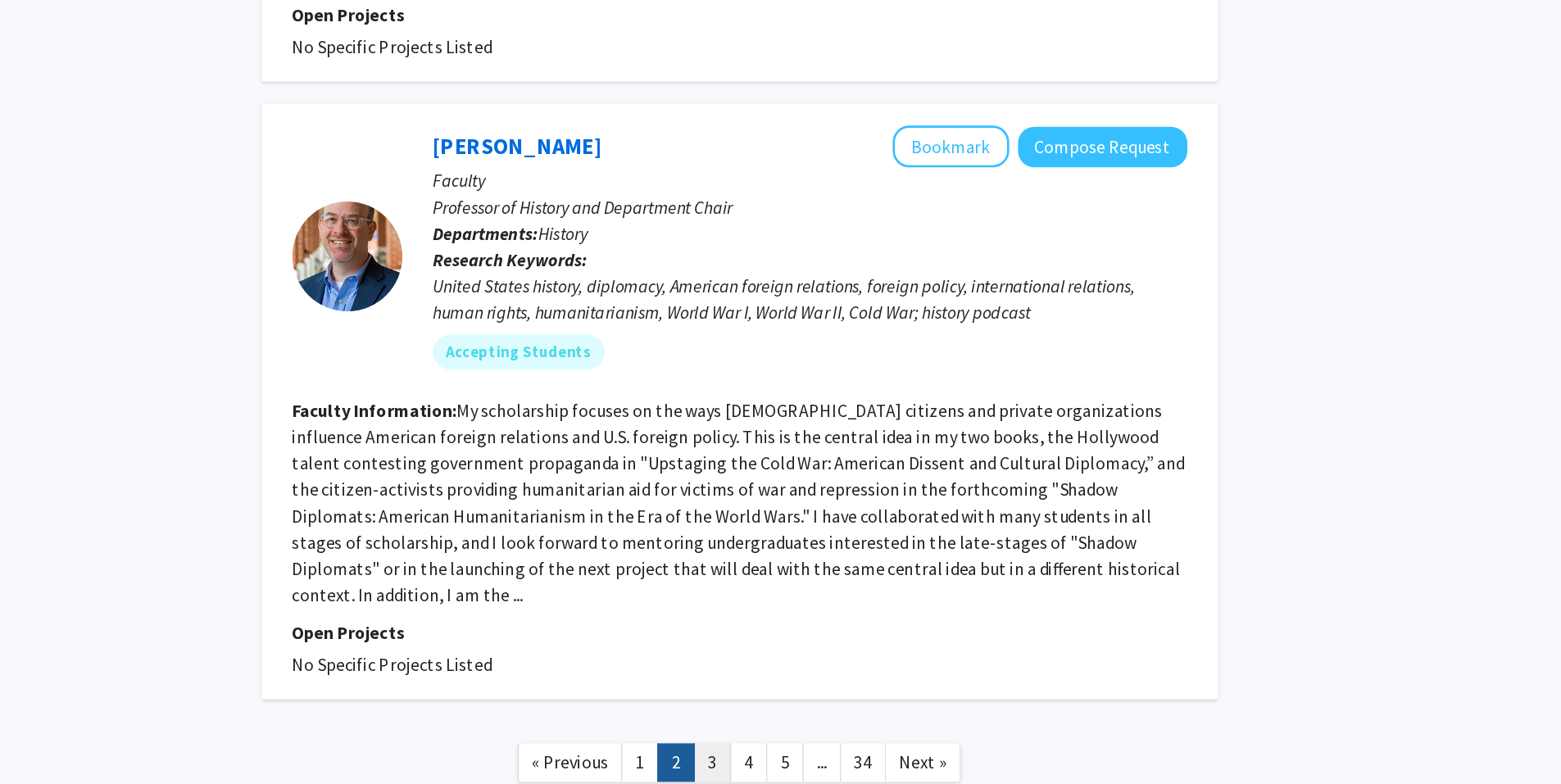
click at [878, 754] on link "3" at bounding box center [884, 768] width 28 height 29
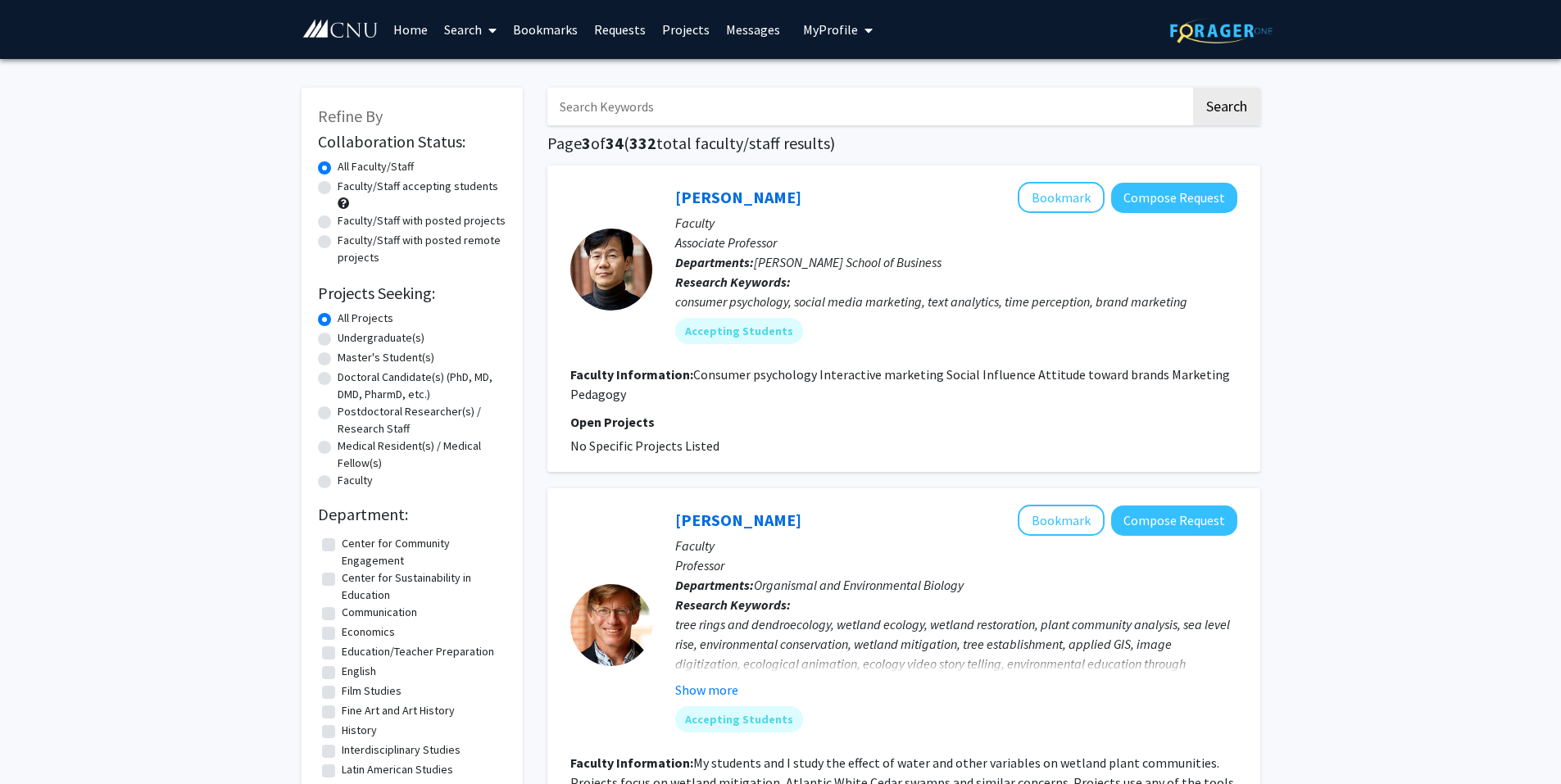
click at [701, 101] on input "Search Keywords" at bounding box center [870, 106] width 644 height 38
type input "chemistry"
click at [1194, 87] on button "Search" at bounding box center [1227, 106] width 67 height 38
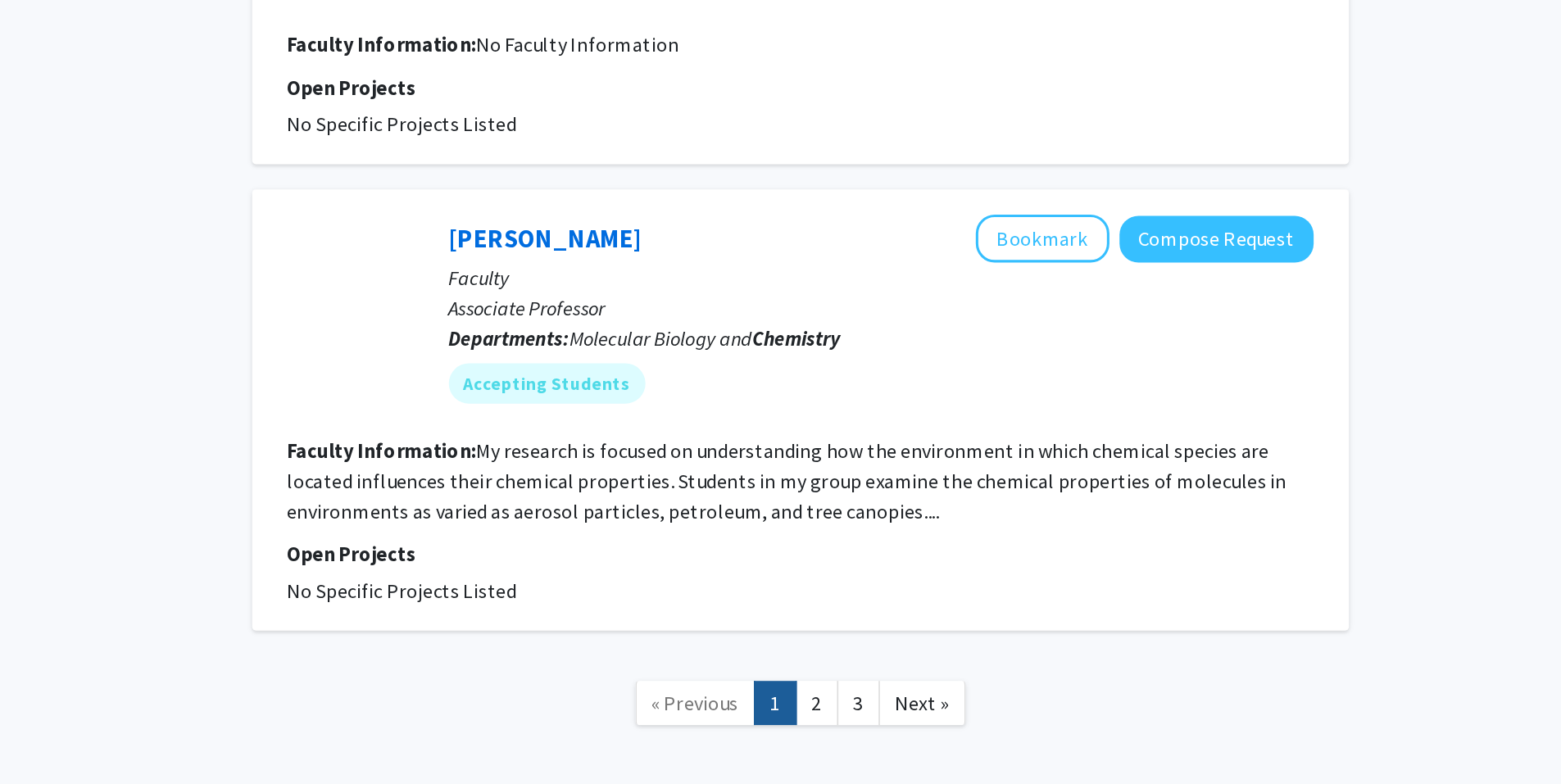
scroll to position [2744, 0]
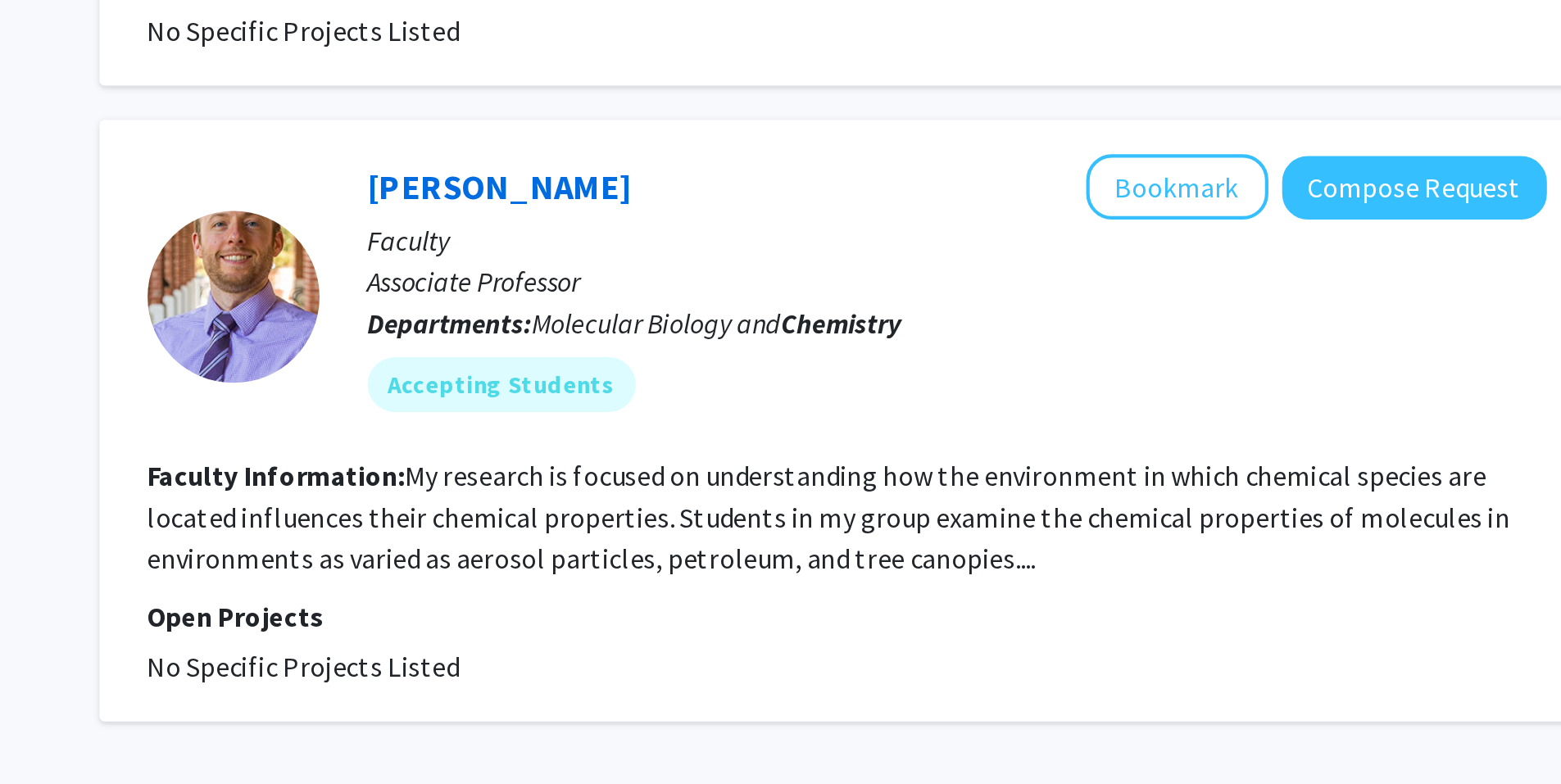
click at [913, 718] on link "2" at bounding box center [914, 732] width 28 height 29
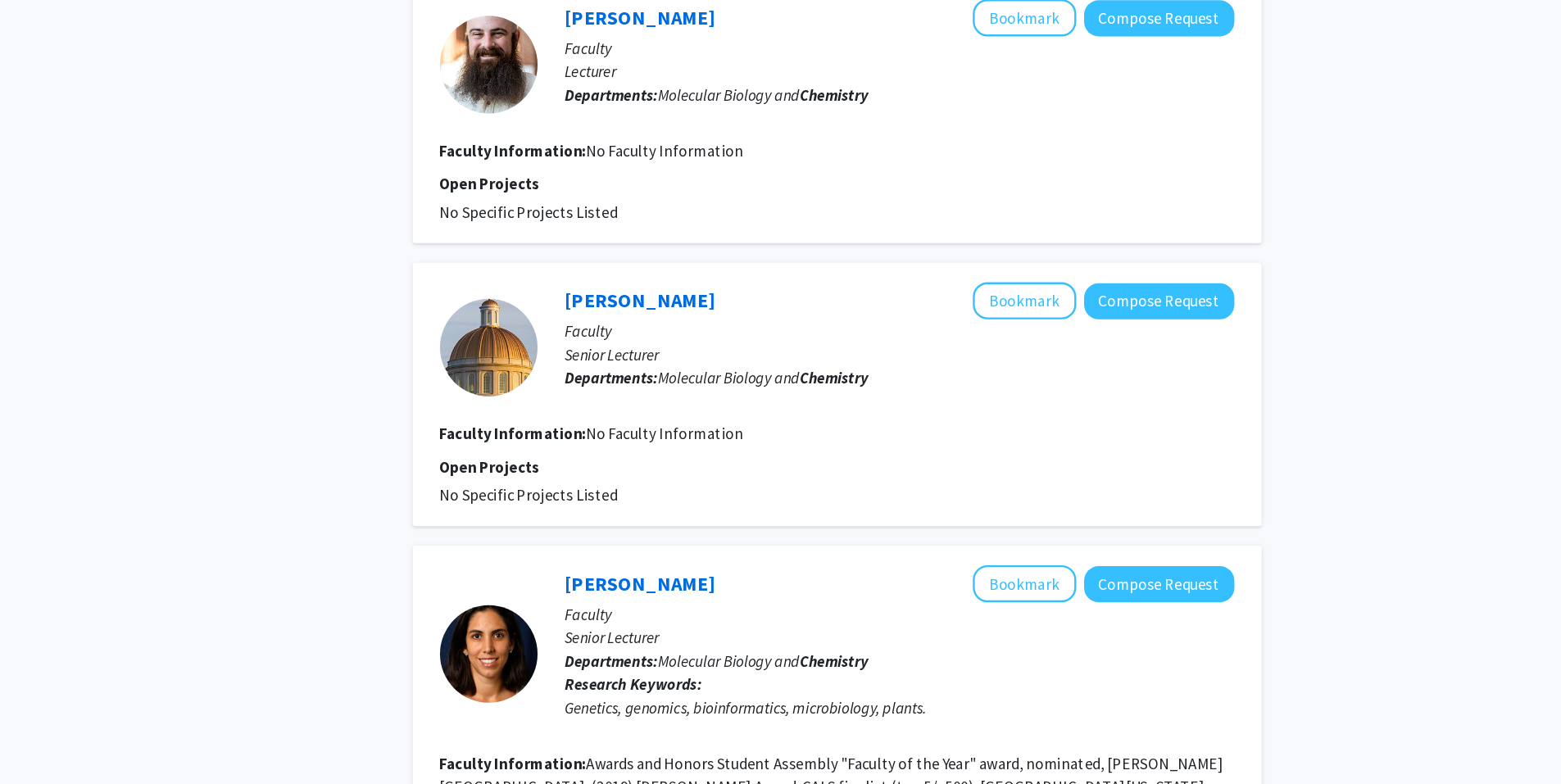
scroll to position [2562, 0]
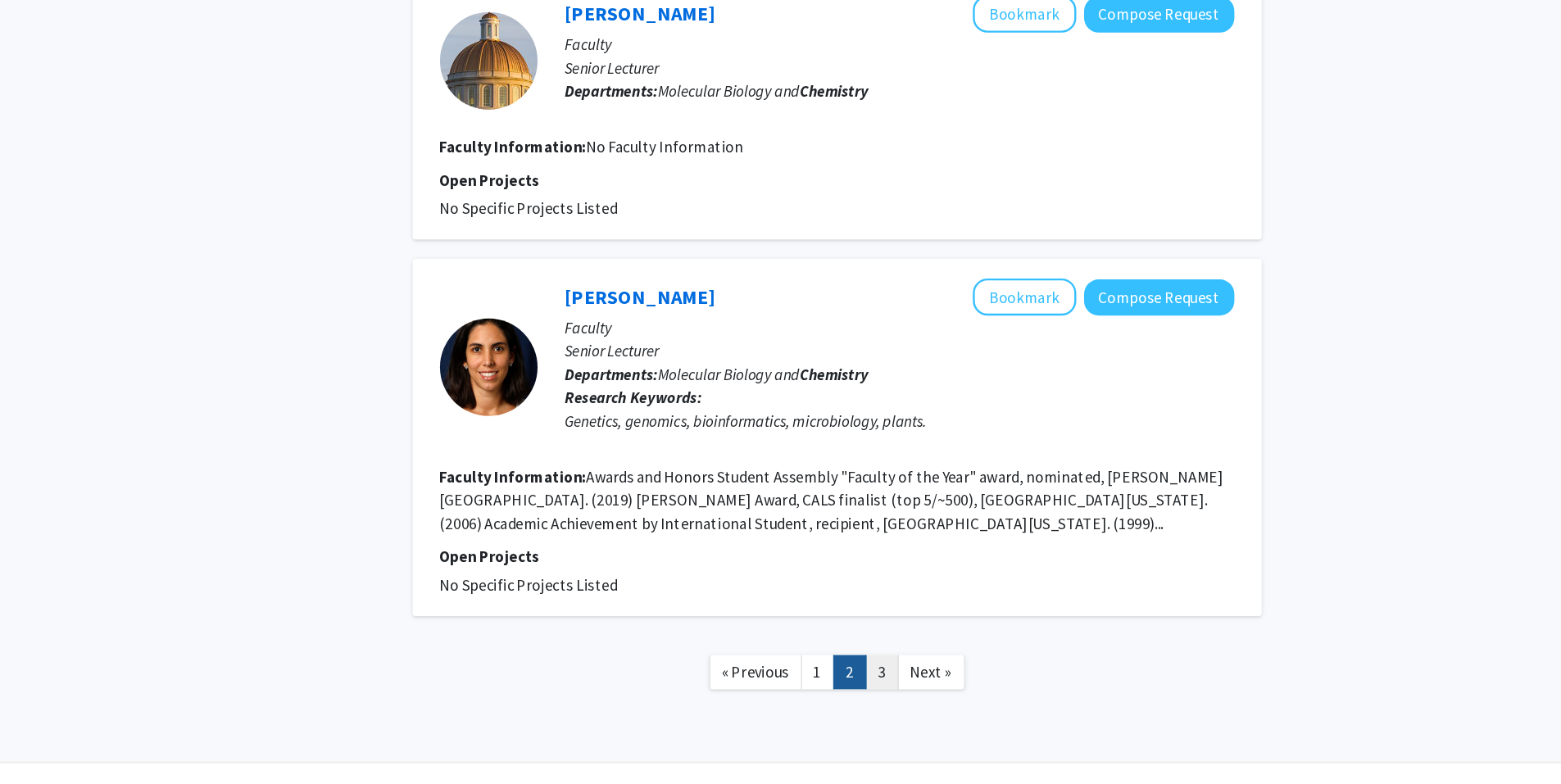
click at [944, 675] on link "3" at bounding box center [941, 689] width 28 height 29
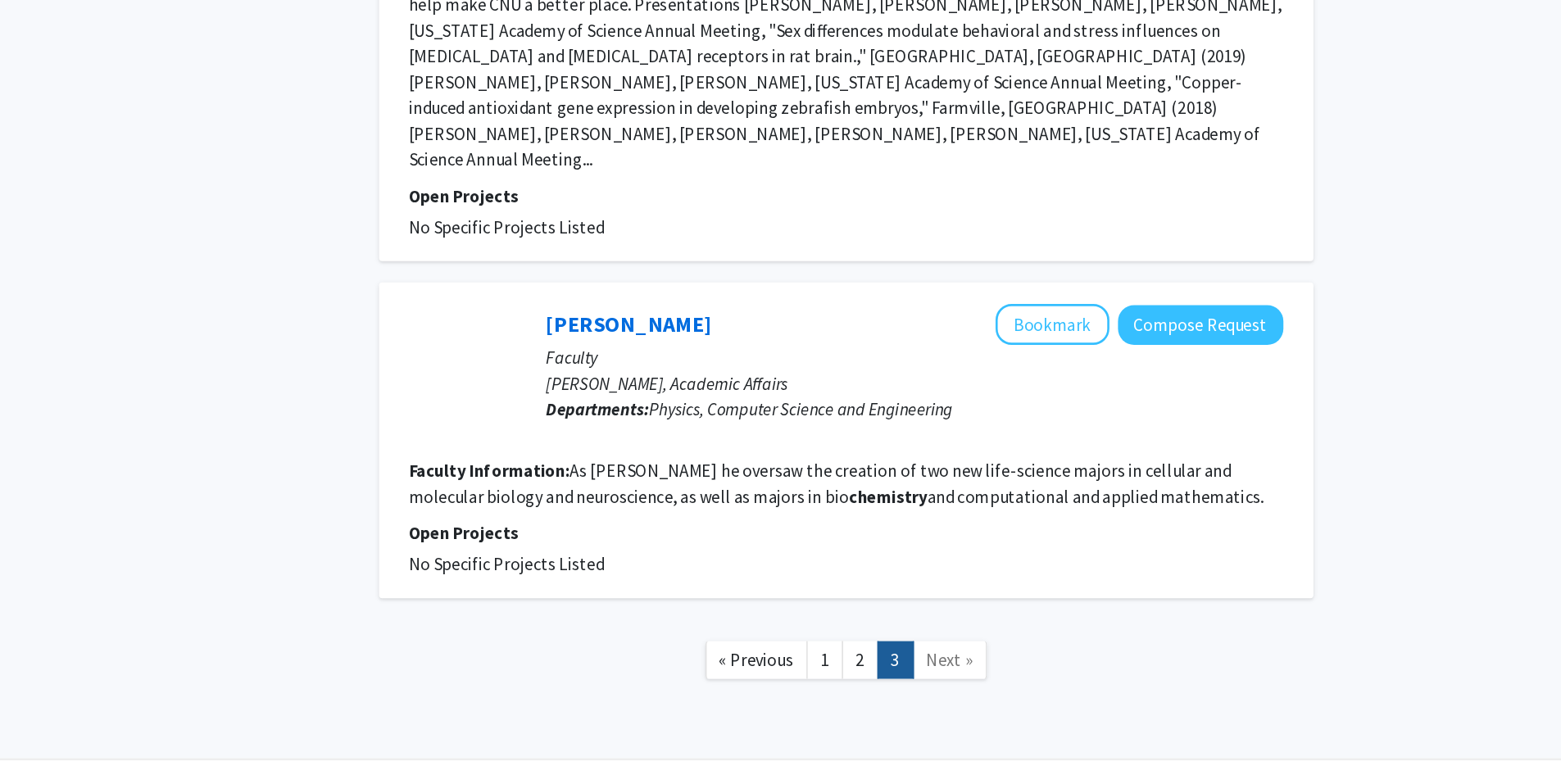
scroll to position [655, 0]
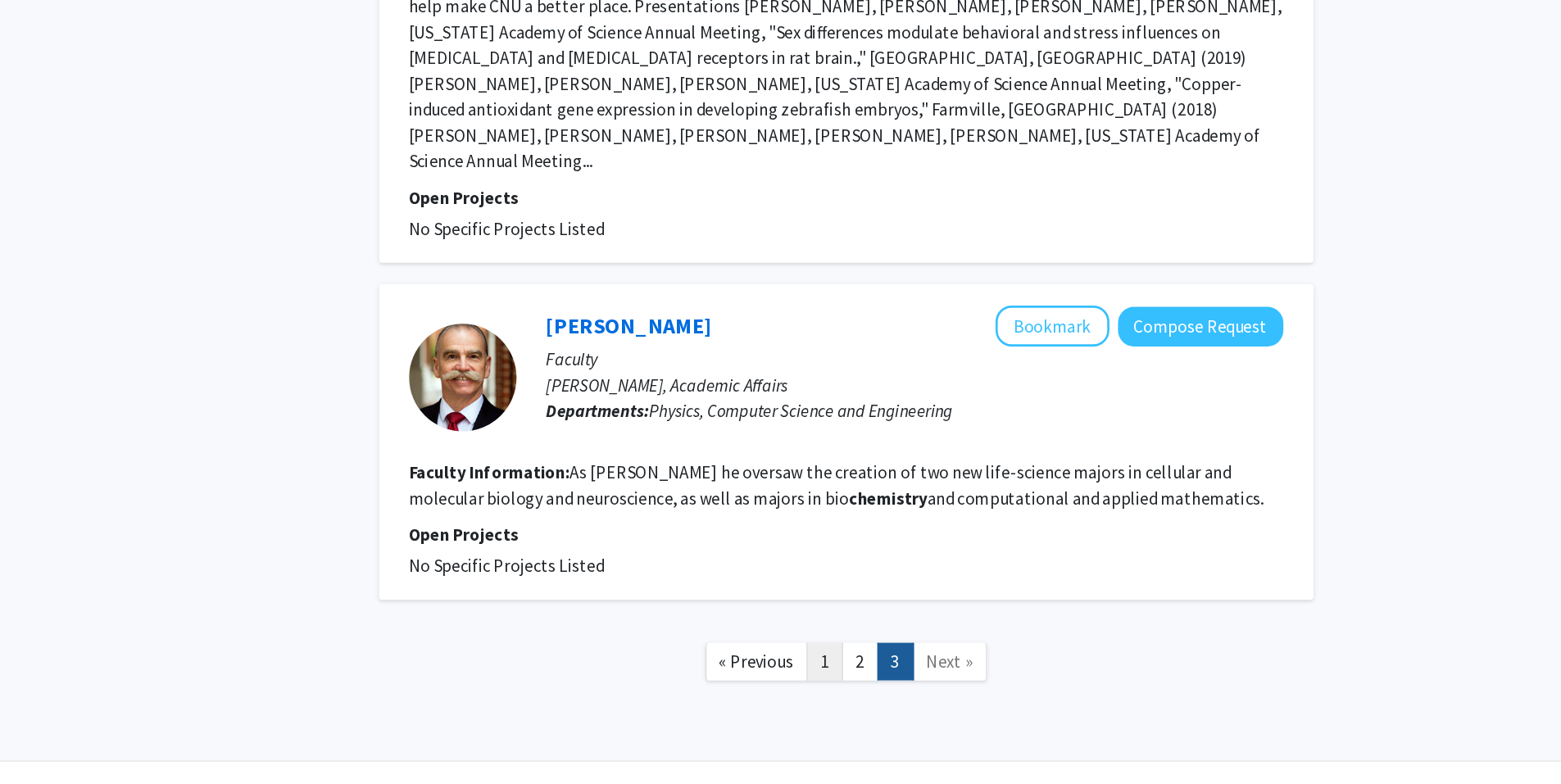
click at [880, 676] on link "1" at bounding box center [887, 690] width 28 height 29
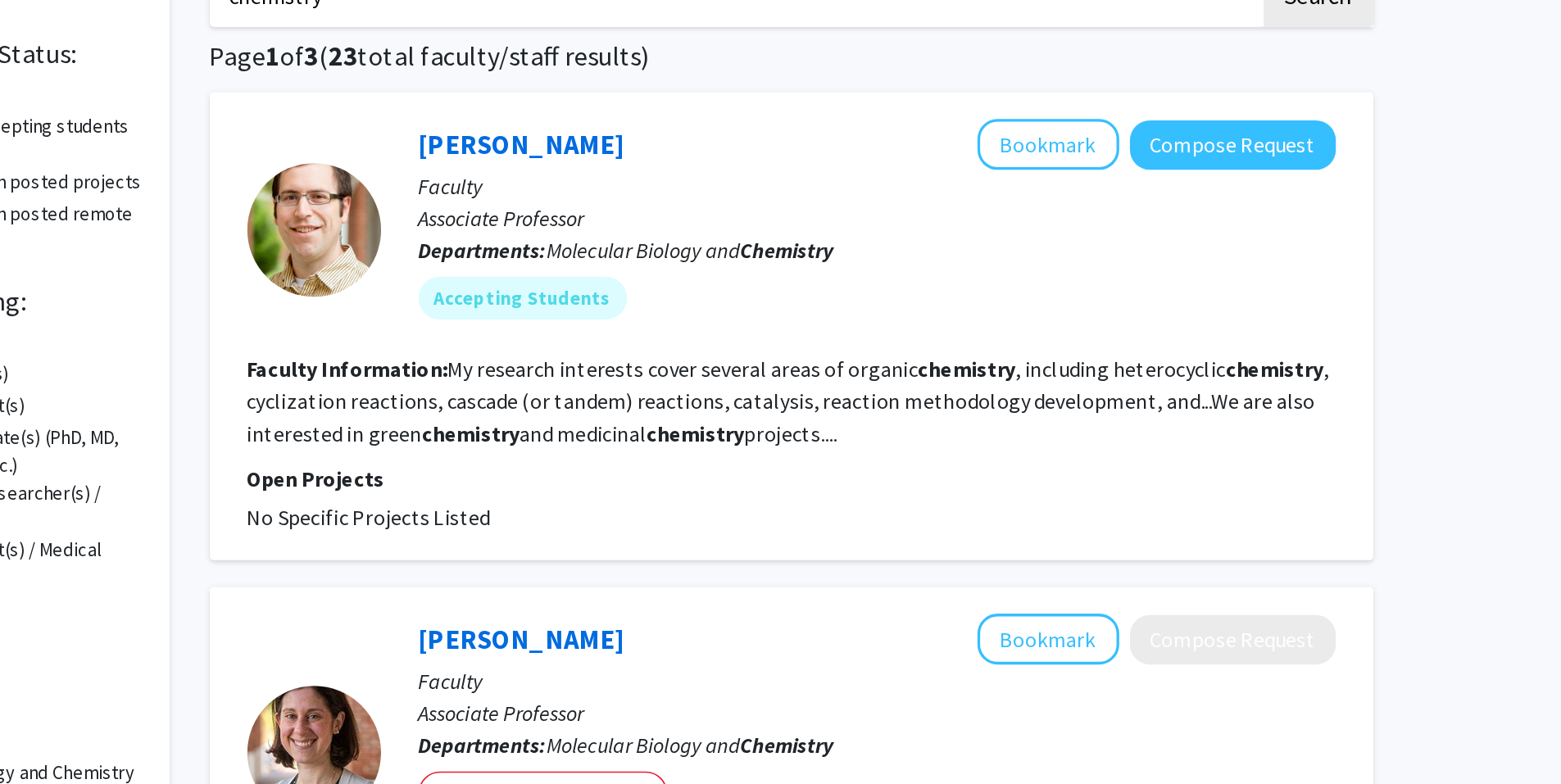
scroll to position [108, 0]
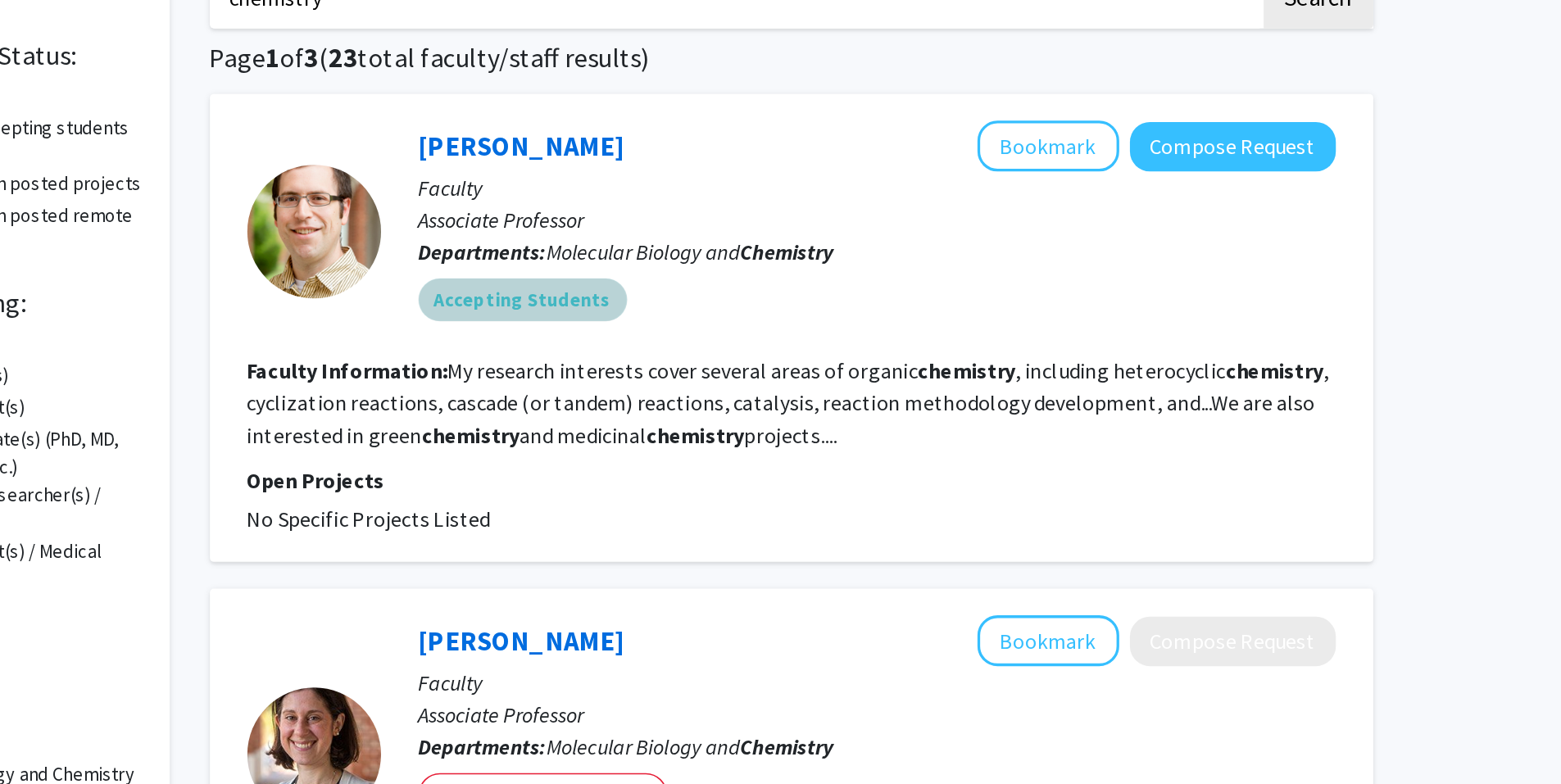
click at [920, 187] on div "Accepting Students" at bounding box center [955, 183] width 568 height 33
